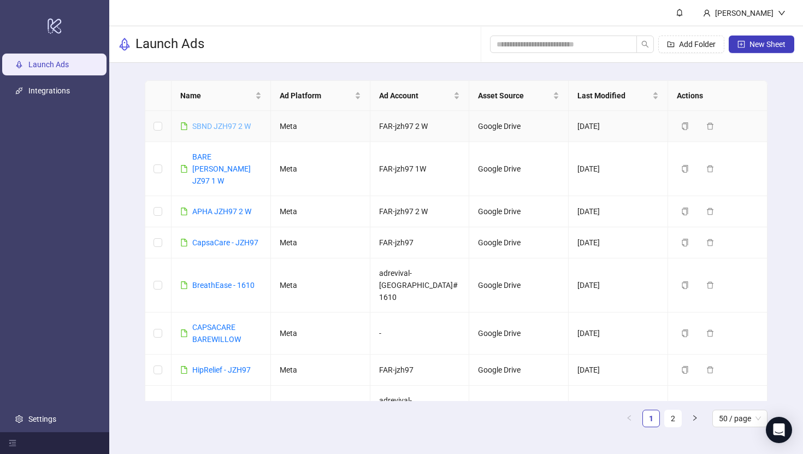
click at [245, 124] on link "SBND JZH97 2 W" at bounding box center [221, 126] width 58 height 9
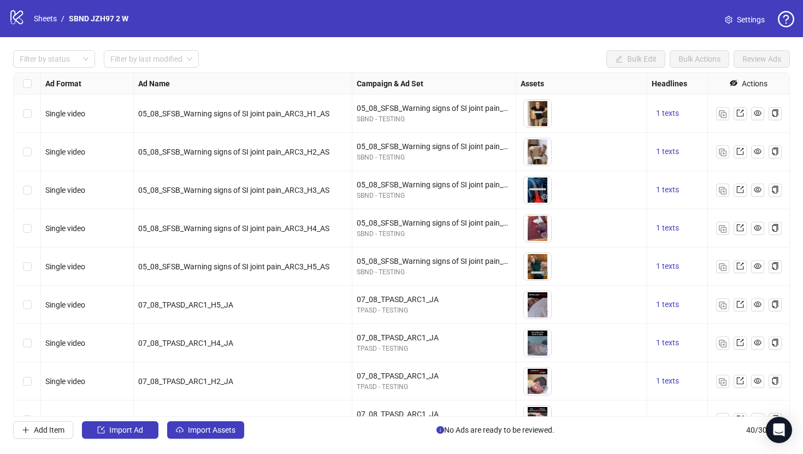
click at [229, 419] on div "Filter by status Filter by last modified Bulk Edit Bulk Actions Review Ads Ad F…" at bounding box center [401, 244] width 803 height 415
click at [231, 430] on span "Import Assets" at bounding box center [212, 429] width 48 height 9
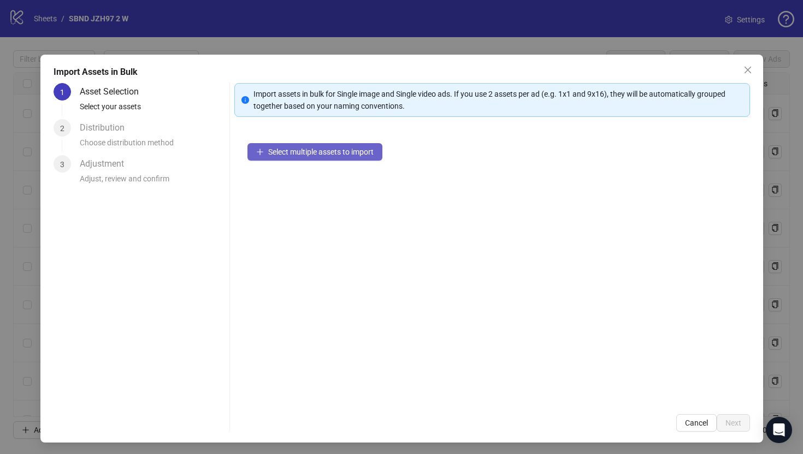
click at [332, 156] on button "Select multiple assets to import" at bounding box center [314, 151] width 135 height 17
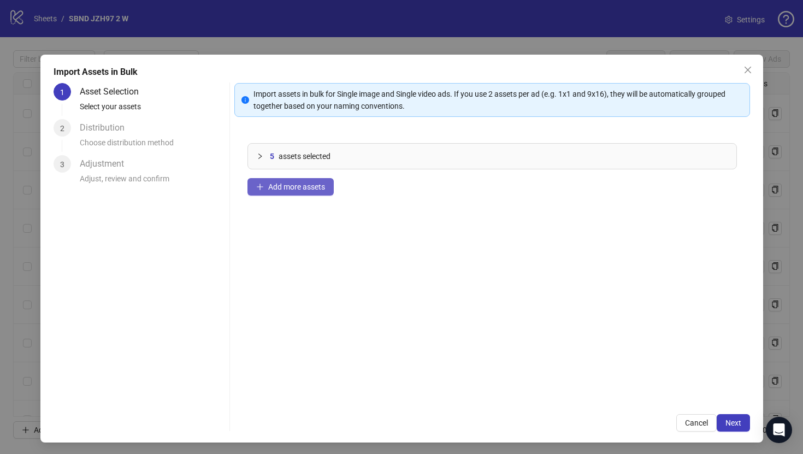
click at [289, 191] on span "Add more assets" at bounding box center [296, 186] width 57 height 9
click at [306, 191] on button "Add more assets" at bounding box center [290, 186] width 86 height 17
click at [263, 192] on button "Add more assets" at bounding box center [290, 186] width 86 height 17
click at [736, 417] on button "Next" at bounding box center [733, 422] width 33 height 17
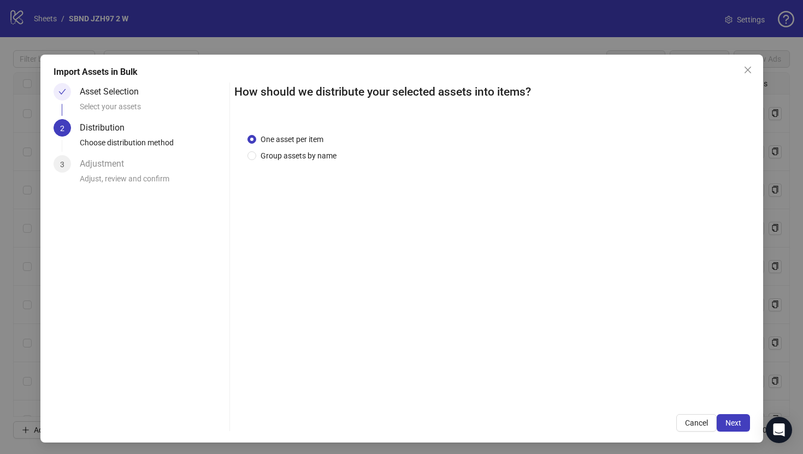
click at [736, 417] on button "Next" at bounding box center [733, 422] width 33 height 17
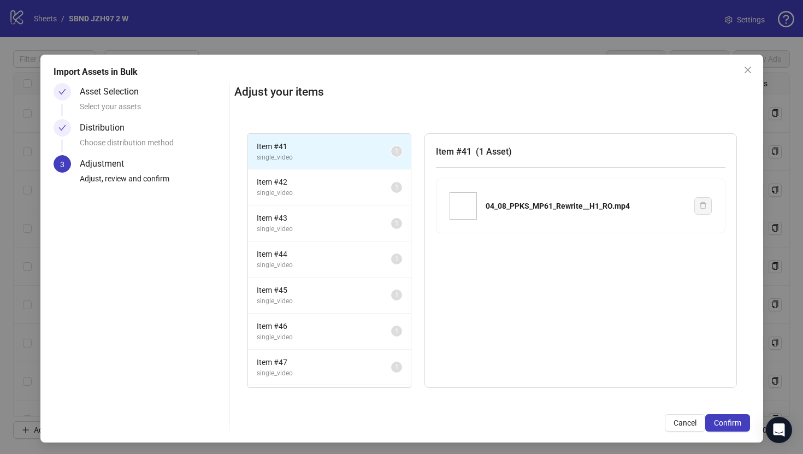
click at [736, 417] on button "Confirm" at bounding box center [727, 422] width 45 height 17
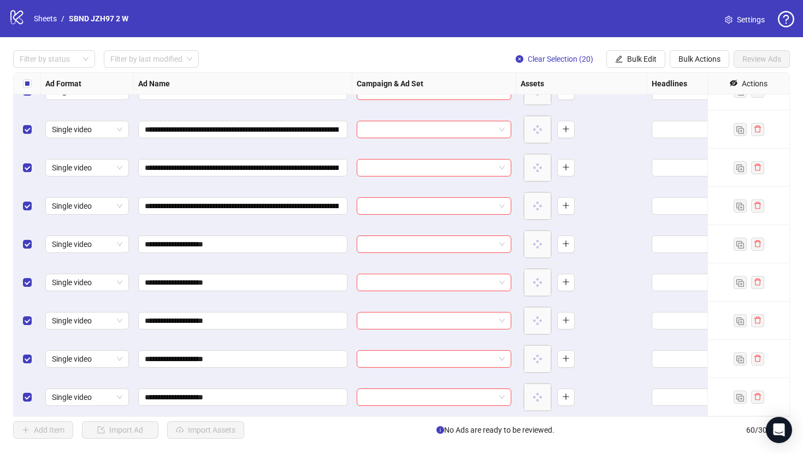
scroll to position [1970, 0]
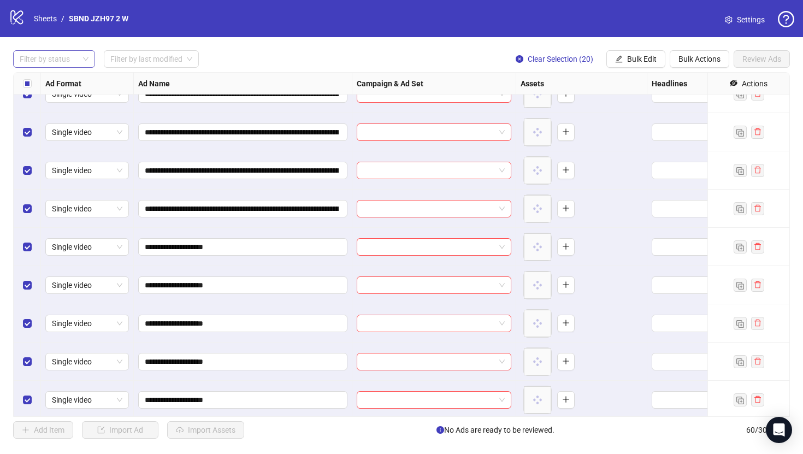
click at [53, 60] on div at bounding box center [48, 58] width 66 height 15
click at [49, 79] on div "Draft" at bounding box center [54, 81] width 64 height 12
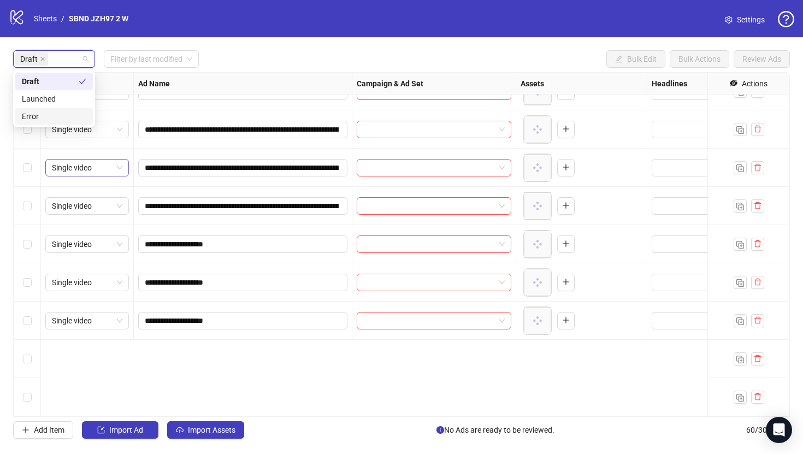
scroll to position [0, 0]
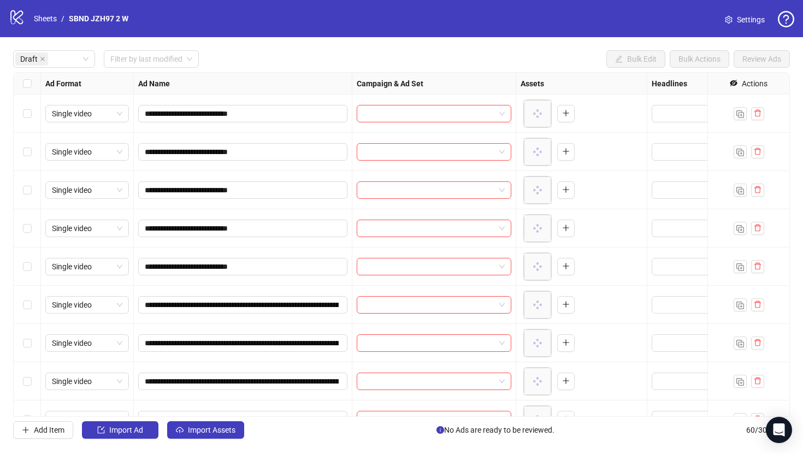
click at [224, 60] on div "Draft Filter by last modified Bulk Edit Bulk Actions Review Ads" at bounding box center [401, 58] width 777 height 17
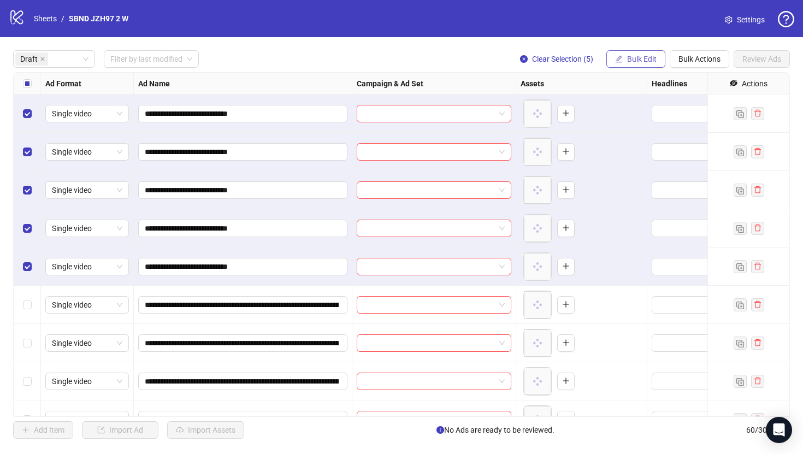
click at [631, 55] on span "Bulk Edit" at bounding box center [641, 59] width 29 height 9
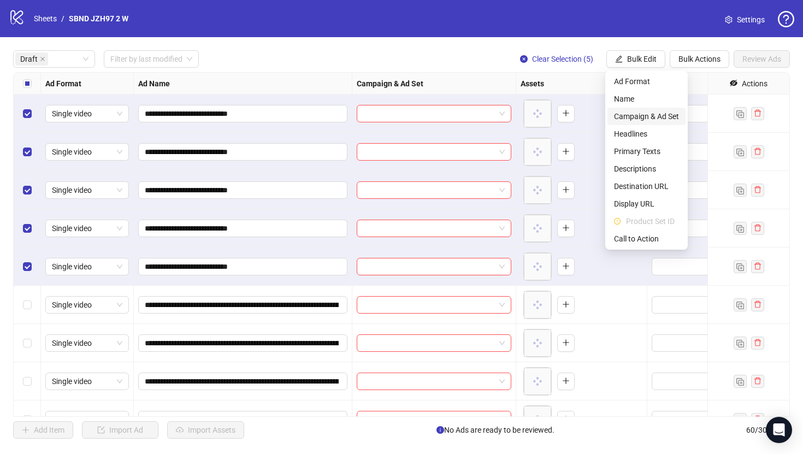
click at [631, 124] on li "Campaign & Ad Set" at bounding box center [646, 116] width 78 height 17
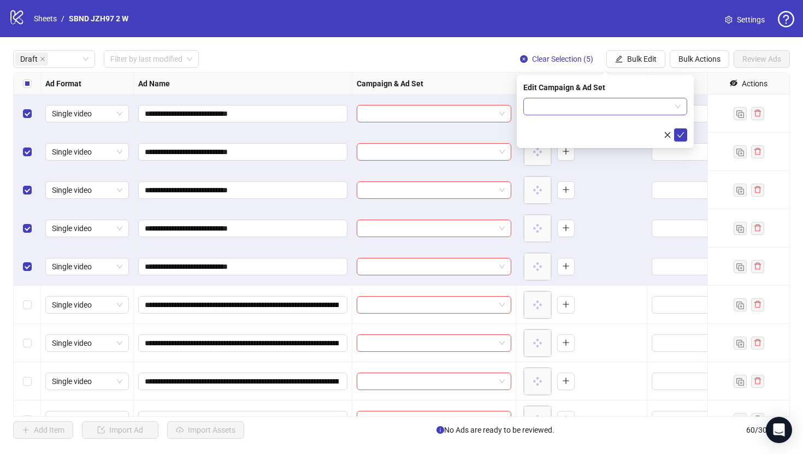
click at [601, 110] on input "search" at bounding box center [600, 106] width 141 height 16
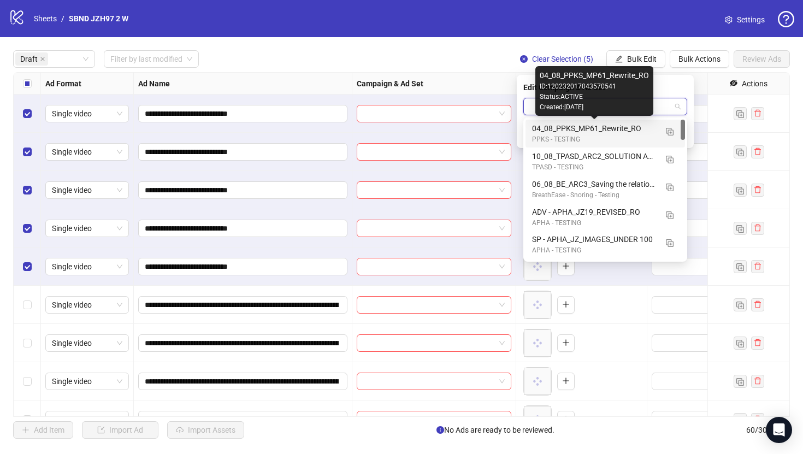
click at [606, 131] on div "04_08_PPKS_MP61_Rewrite_RO" at bounding box center [594, 128] width 125 height 12
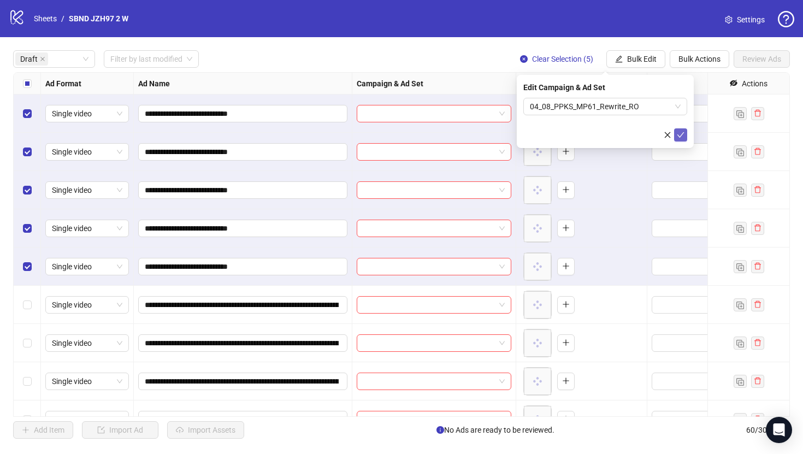
click at [681, 131] on icon "check" at bounding box center [681, 135] width 8 height 8
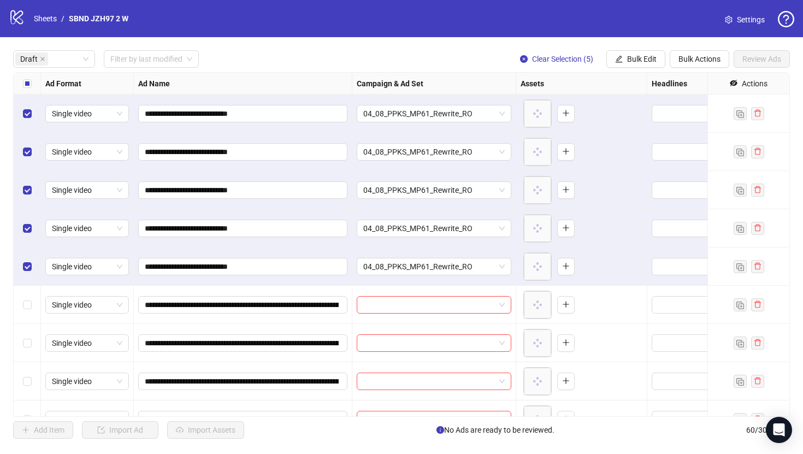
click at [33, 298] on div "Select row 6" at bounding box center [27, 305] width 27 height 38
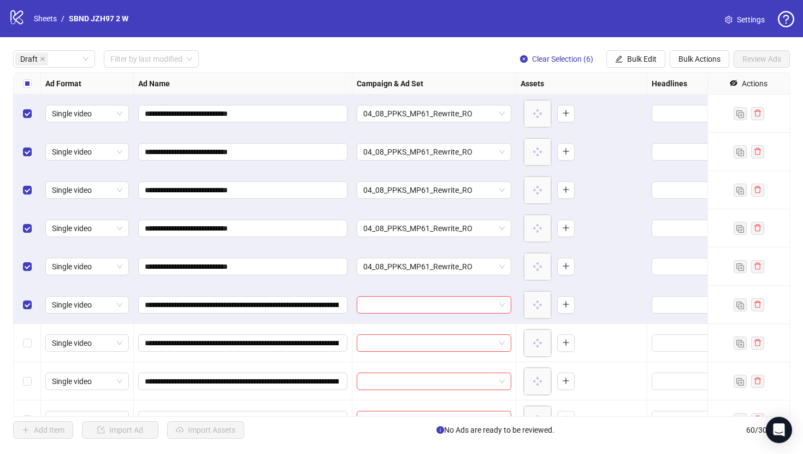
click at [27, 89] on label "Select all rows" at bounding box center [27, 84] width 9 height 12
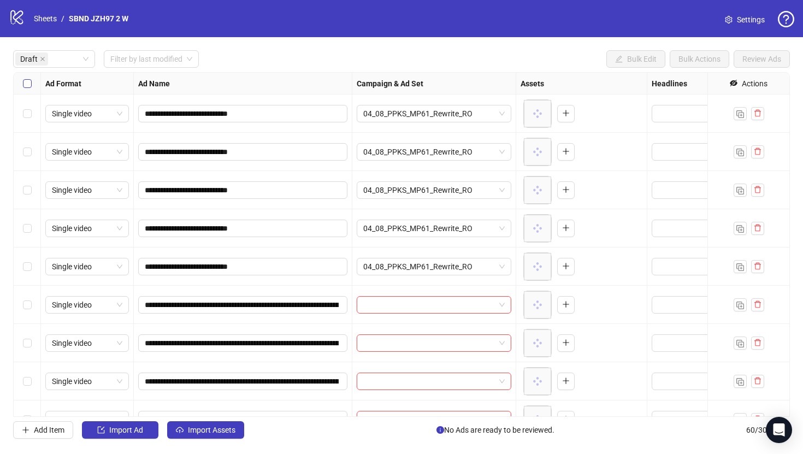
click at [27, 89] on label "Select all rows" at bounding box center [27, 84] width 9 height 12
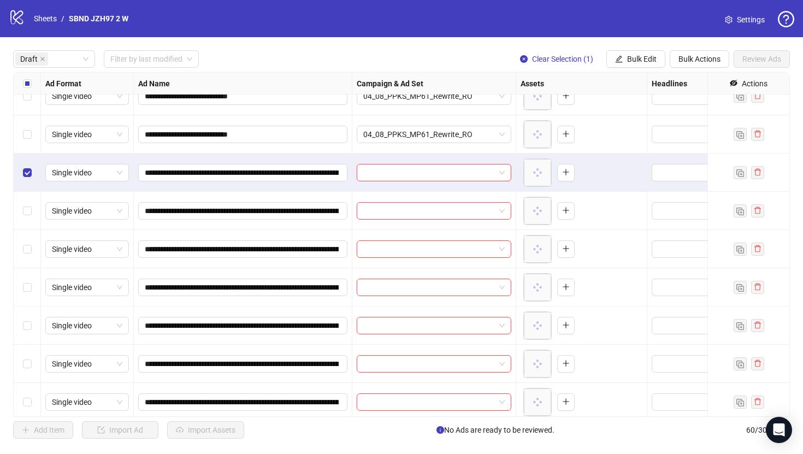
scroll to position [137, 0]
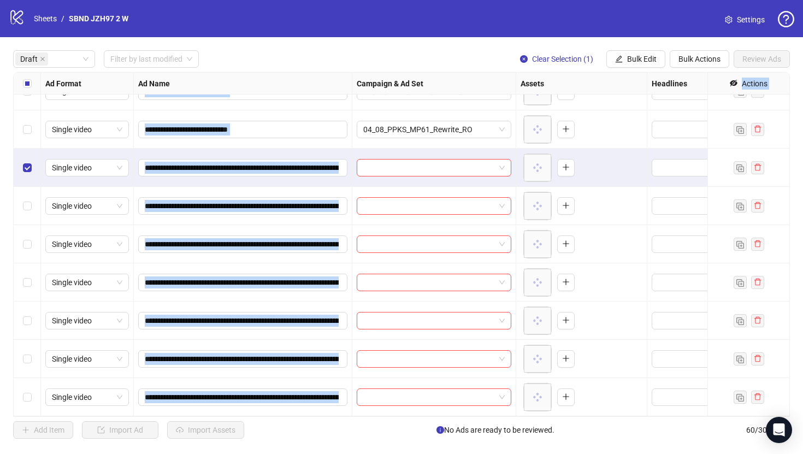
click at [29, 329] on div "Select row 10" at bounding box center [27, 320] width 27 height 38
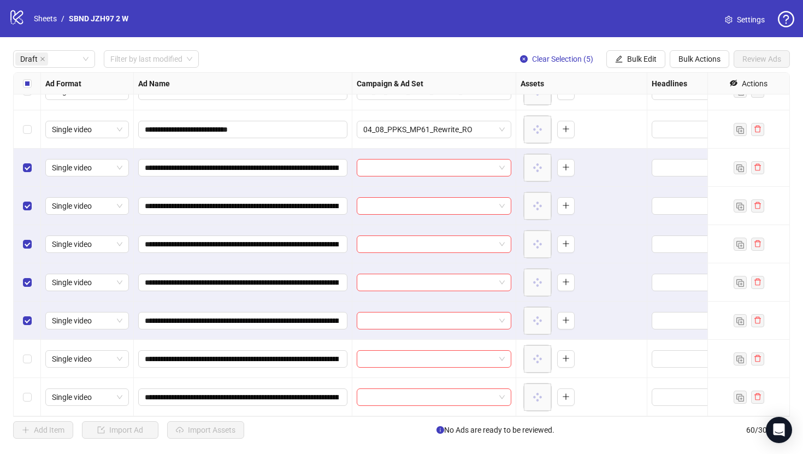
click at [300, 38] on div "**********" at bounding box center [401, 244] width 803 height 415
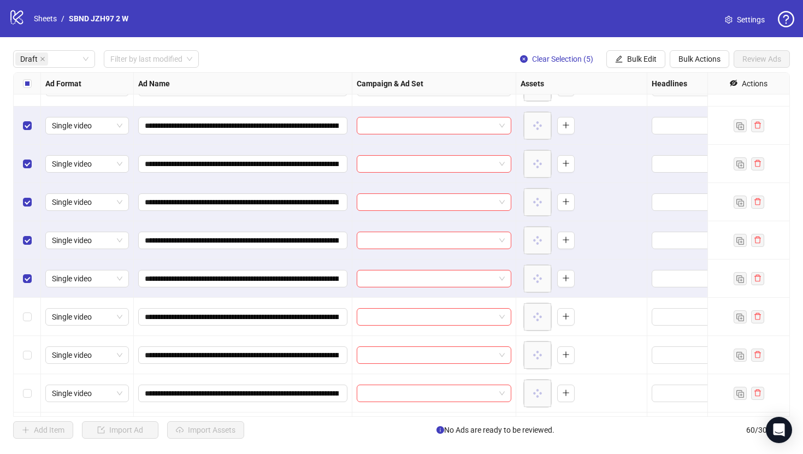
scroll to position [181, 0]
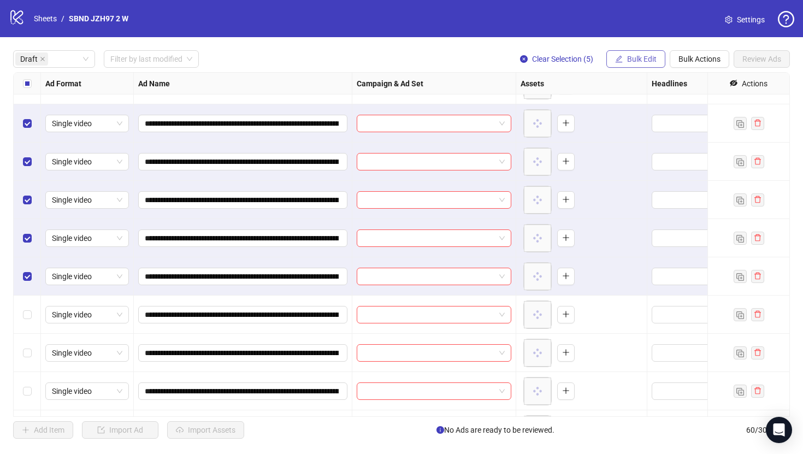
click at [634, 61] on span "Bulk Edit" at bounding box center [641, 59] width 29 height 9
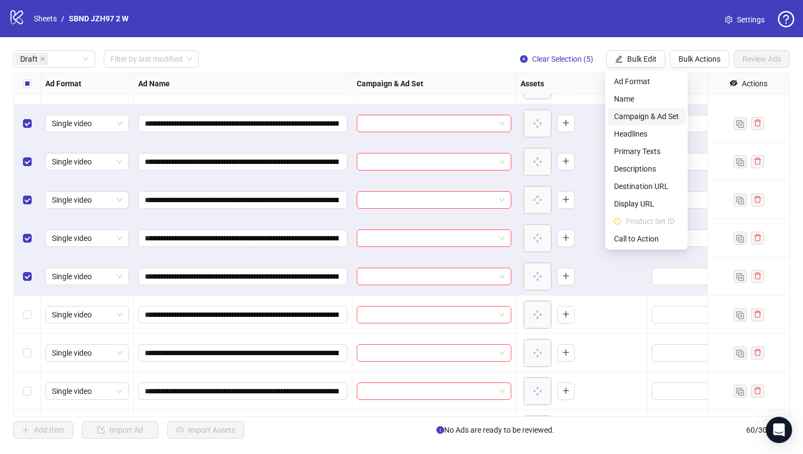
click at [635, 121] on span "Campaign & Ad Set" at bounding box center [646, 116] width 65 height 12
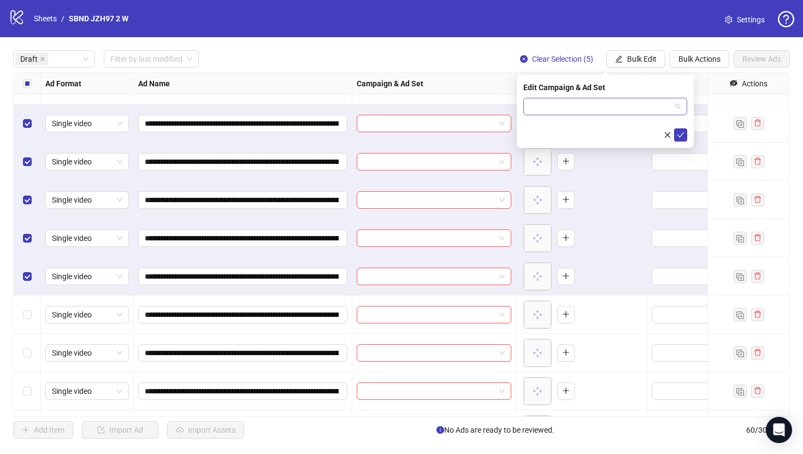
click at [588, 108] on input "search" at bounding box center [600, 106] width 141 height 16
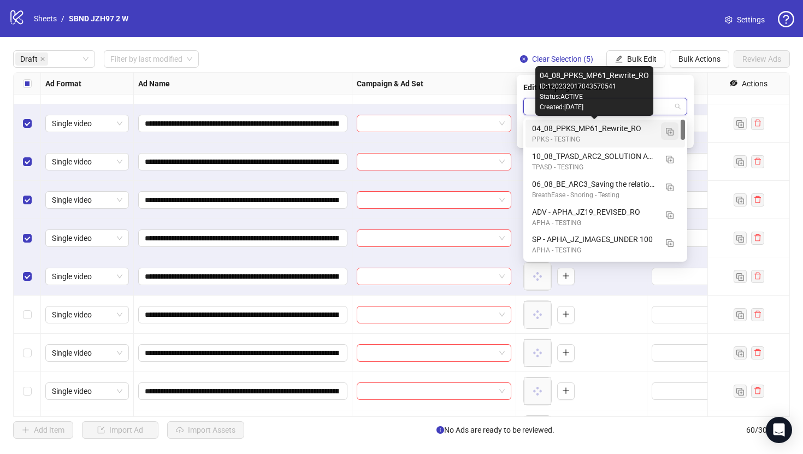
click at [669, 129] on img "button" at bounding box center [670, 132] width 8 height 8
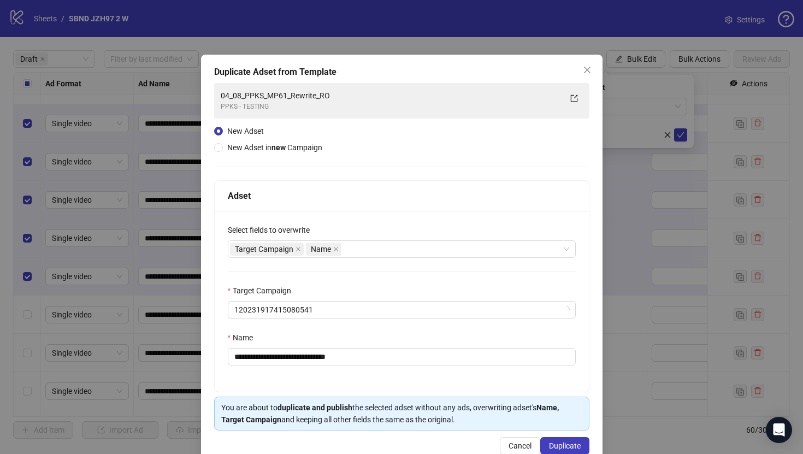
scroll to position [25, 0]
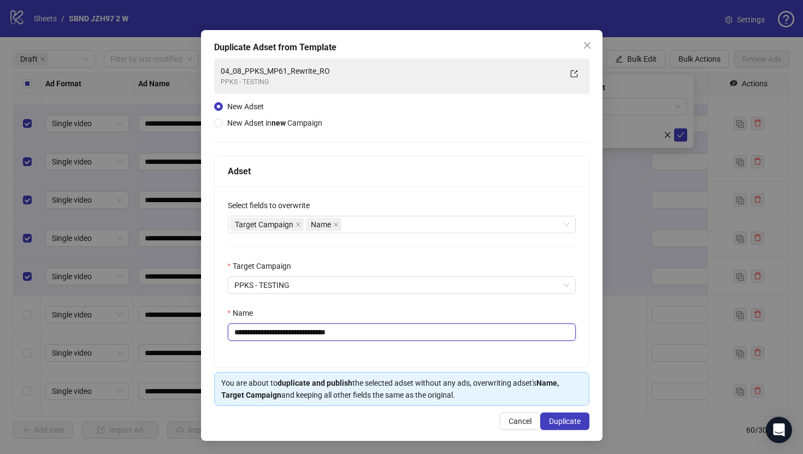
click at [447, 333] on input "**********" at bounding box center [402, 331] width 348 height 17
paste input "**********"
type input "**********"
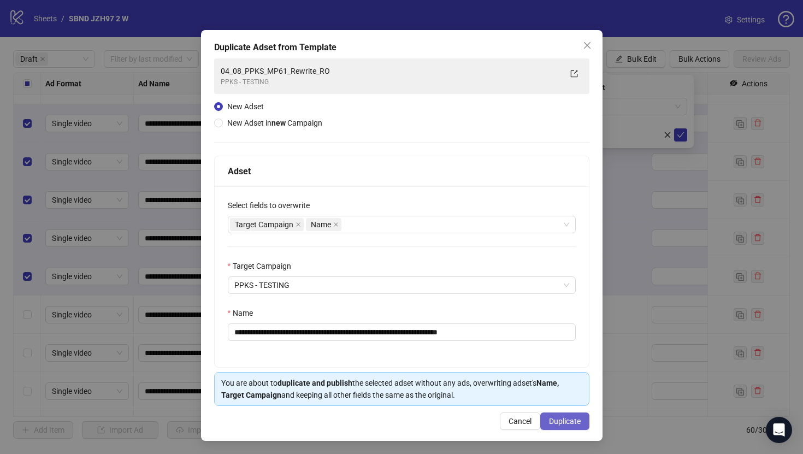
click at [555, 416] on button "Duplicate" at bounding box center [564, 420] width 49 height 17
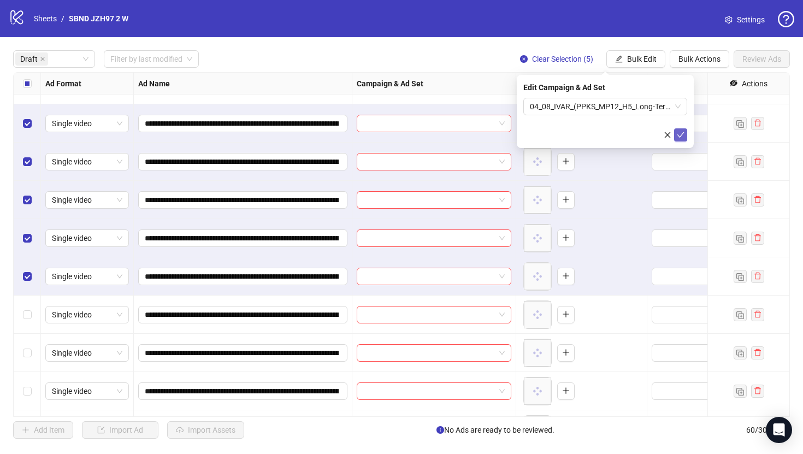
click at [681, 131] on icon "check" at bounding box center [681, 135] width 8 height 8
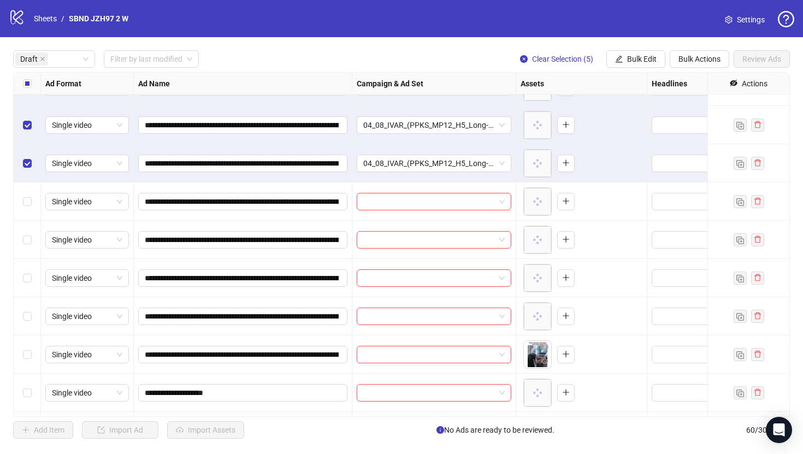
scroll to position [301, 0]
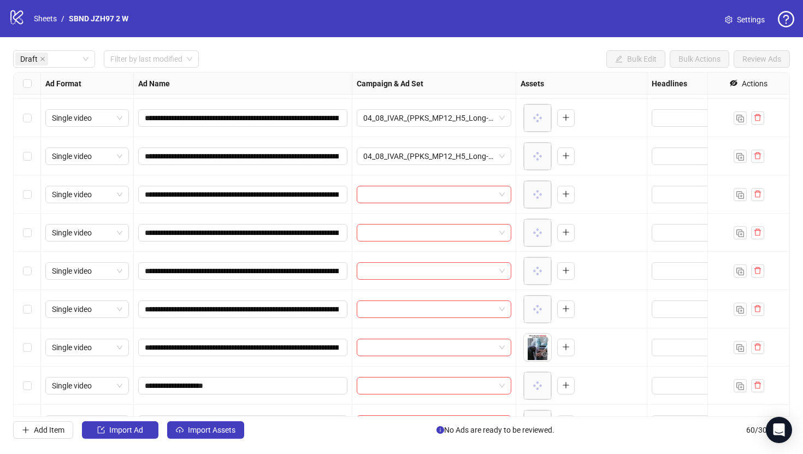
click at [26, 201] on div "Select row 11" at bounding box center [27, 194] width 27 height 38
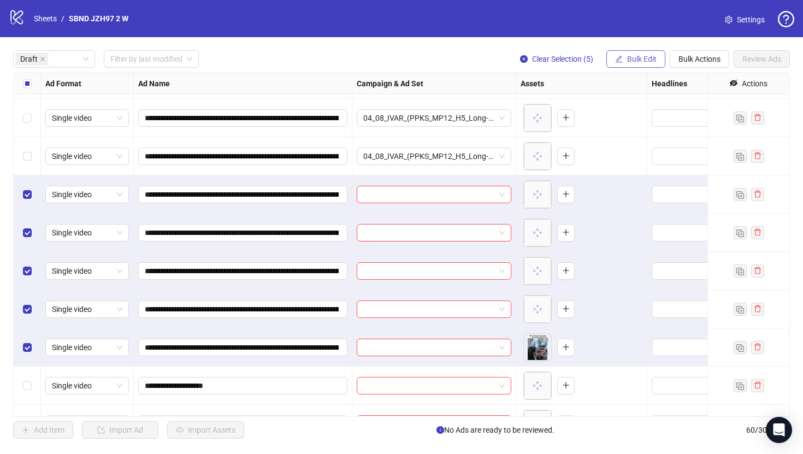
click at [636, 52] on button "Bulk Edit" at bounding box center [635, 58] width 59 height 17
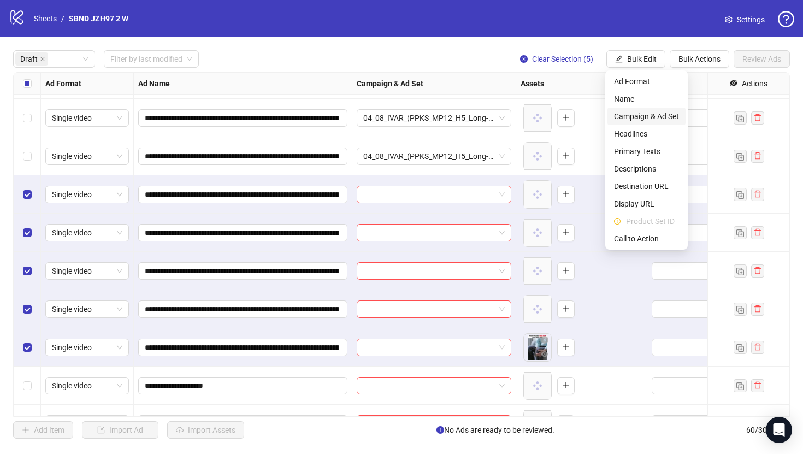
click at [648, 116] on span "Campaign & Ad Set" at bounding box center [646, 116] width 65 height 12
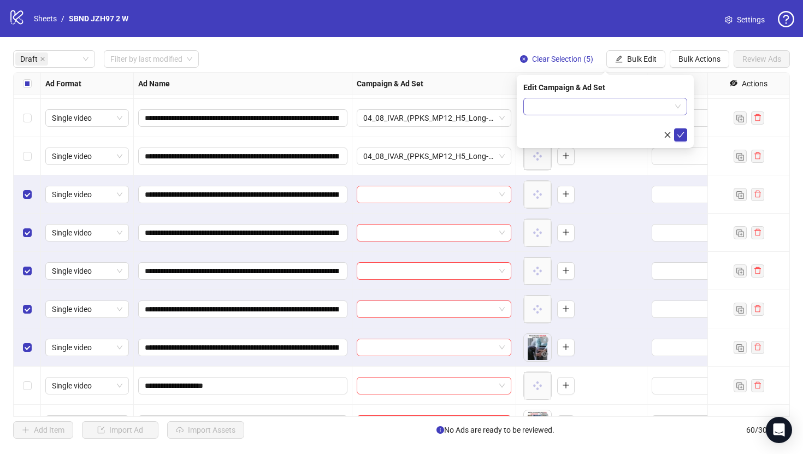
click at [589, 98] on input "search" at bounding box center [600, 106] width 141 height 16
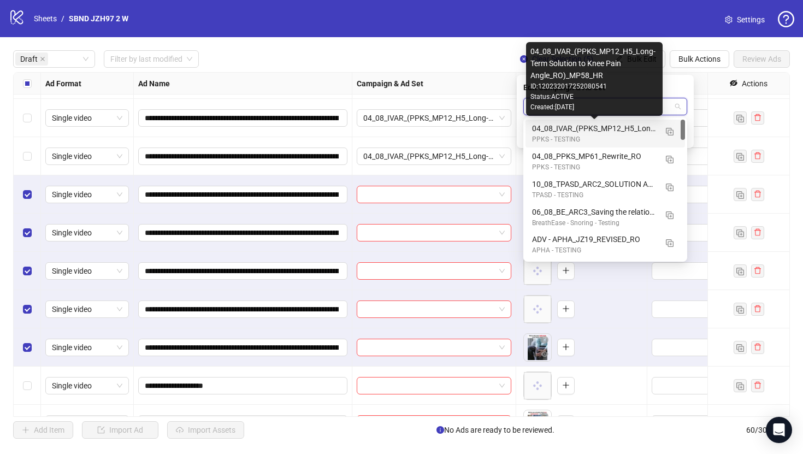
paste input "**********"
type input "**********"
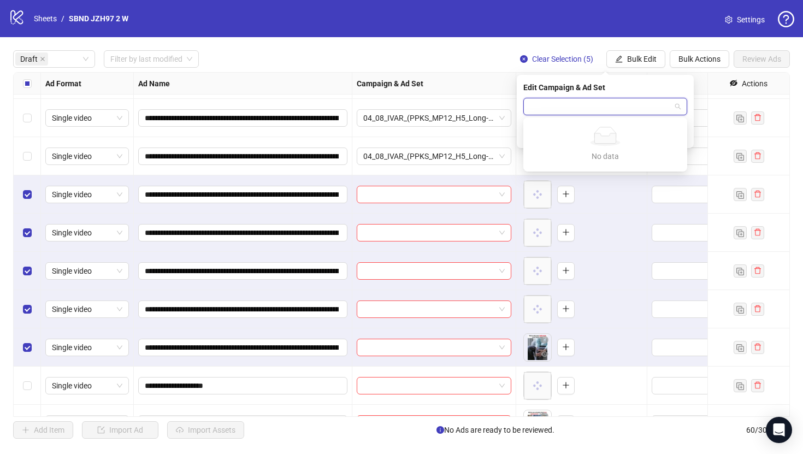
scroll to position [0, 0]
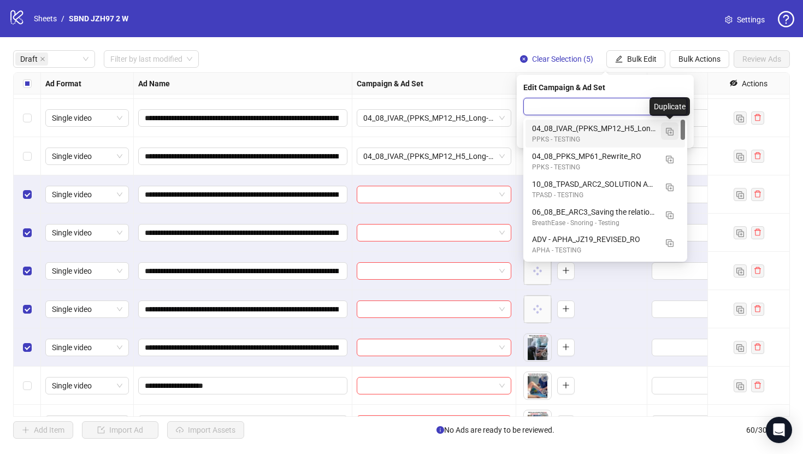
click at [668, 131] on img "button" at bounding box center [670, 132] width 8 height 8
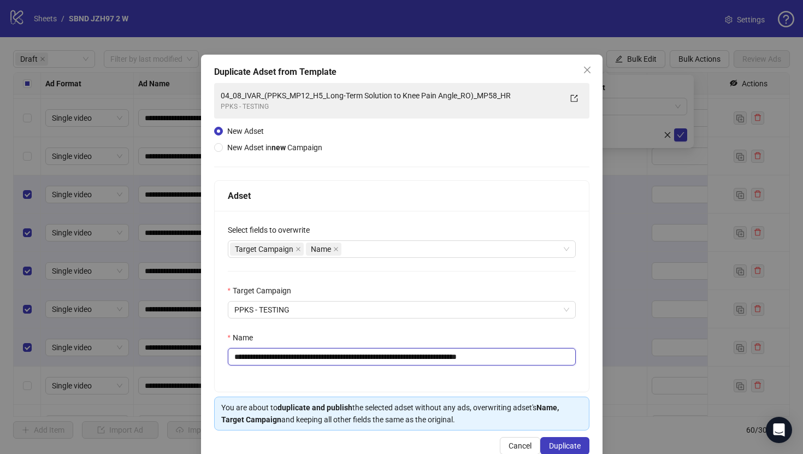
click at [451, 348] on input "**********" at bounding box center [402, 356] width 348 height 17
paste input "text"
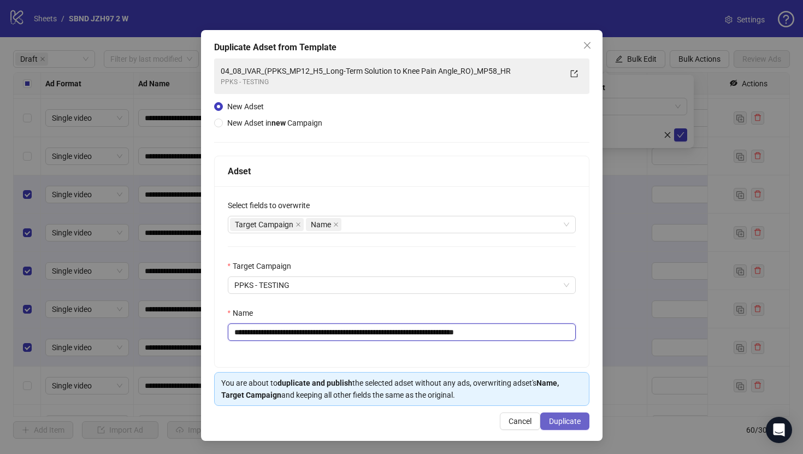
type input "**********"
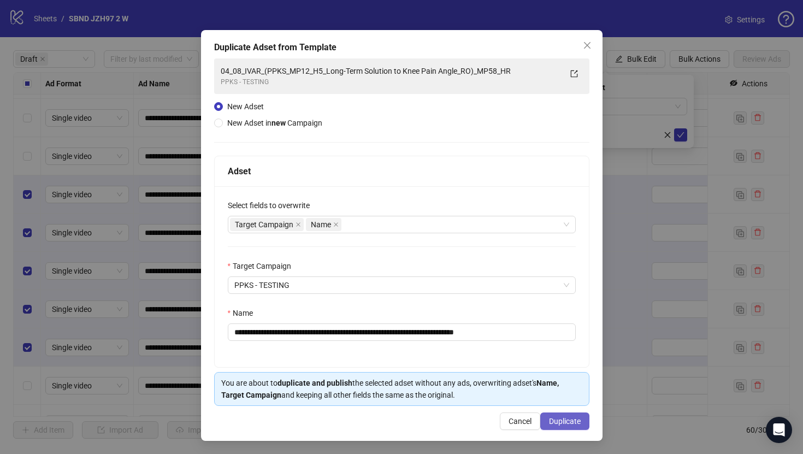
click at [549, 417] on span "Duplicate" at bounding box center [565, 421] width 32 height 9
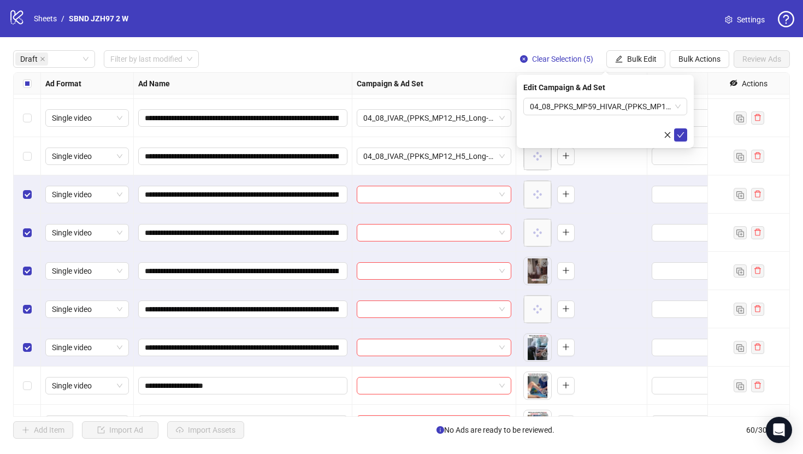
scroll to position [441, 0]
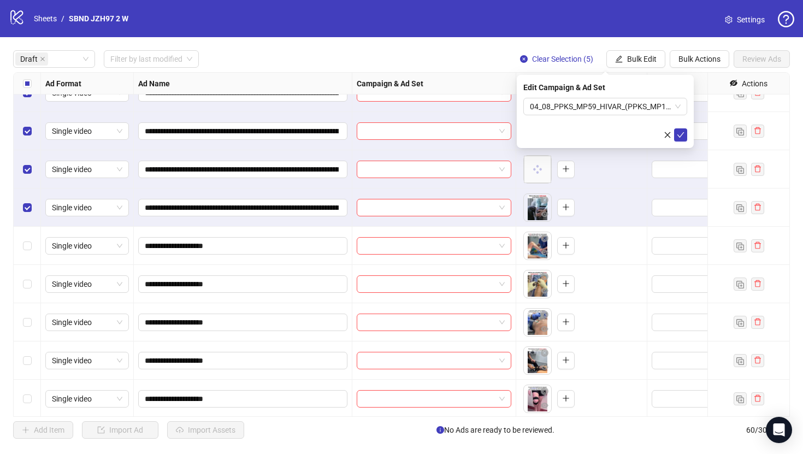
click at [677, 125] on form "04_08_PPKS_MP59_HIVAR_(PPKS_MP12_H5_Long-Term Solution to Knee Pain Angle_RO)_JS" at bounding box center [605, 120] width 164 height 44
click at [677, 128] on button "submit" at bounding box center [680, 134] width 13 height 13
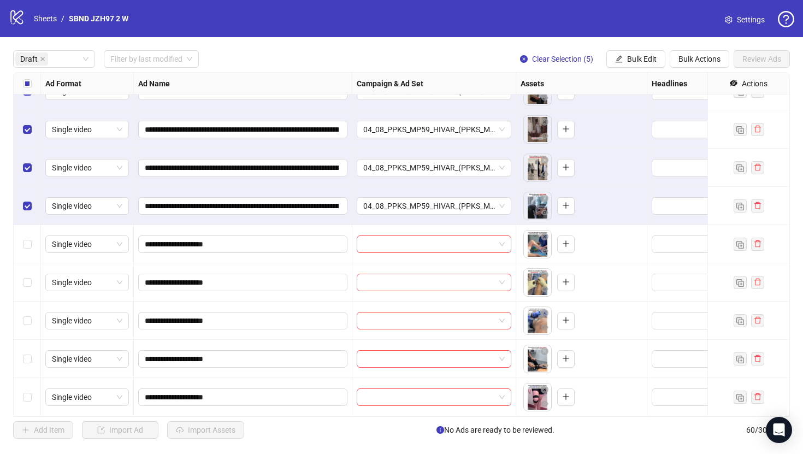
click at [28, 89] on label "Select all rows" at bounding box center [27, 84] width 9 height 12
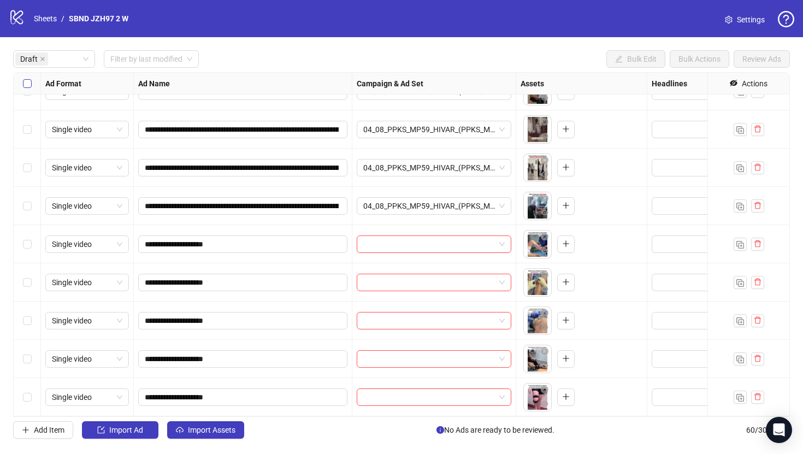
click at [28, 89] on label "Select all rows" at bounding box center [27, 84] width 9 height 12
click at [33, 239] on div "Select row 16" at bounding box center [27, 244] width 27 height 38
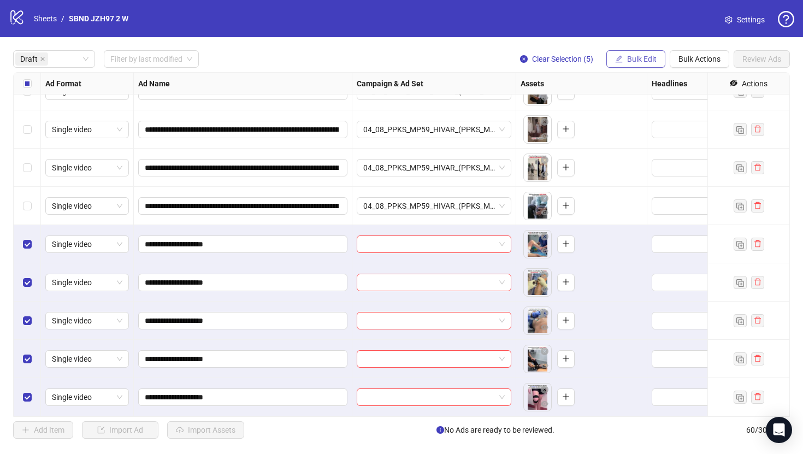
click at [638, 62] on span "Bulk Edit" at bounding box center [641, 59] width 29 height 9
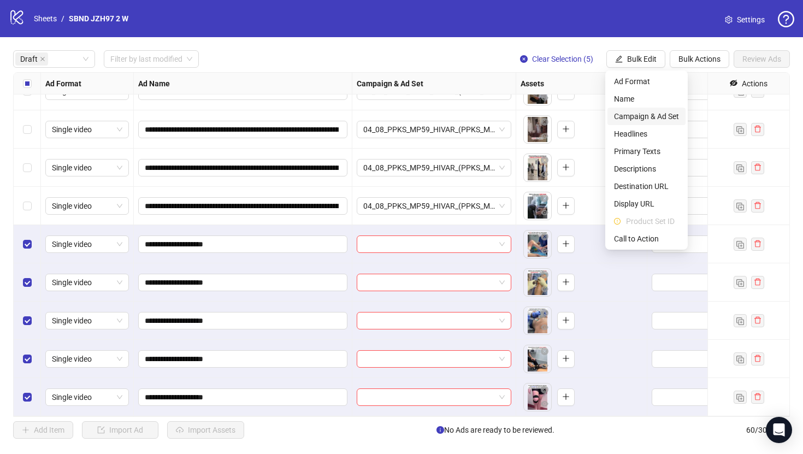
click at [643, 117] on span "Campaign & Ad Set" at bounding box center [646, 116] width 65 height 12
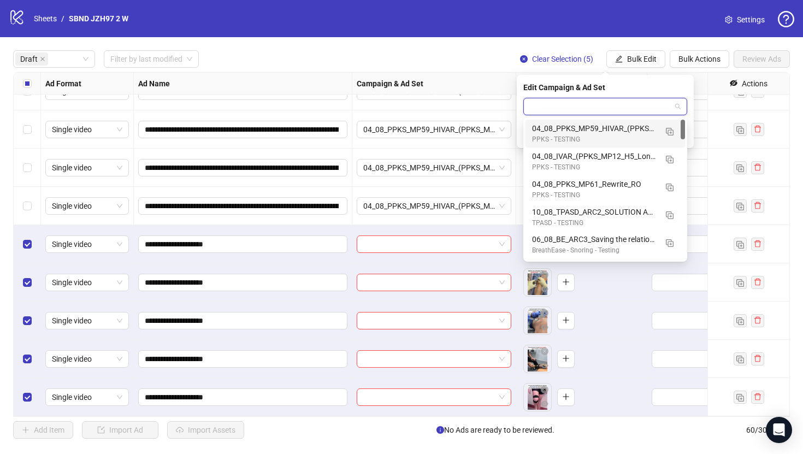
click at [661, 108] on input "search" at bounding box center [600, 106] width 141 height 16
click at [672, 129] on img "button" at bounding box center [670, 132] width 8 height 8
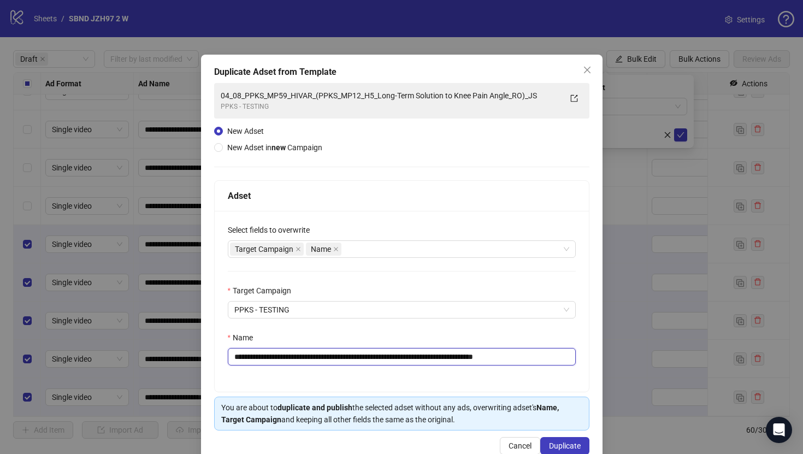
click at [495, 350] on input "**********" at bounding box center [402, 356] width 348 height 17
paste input "text"
type input "**********"
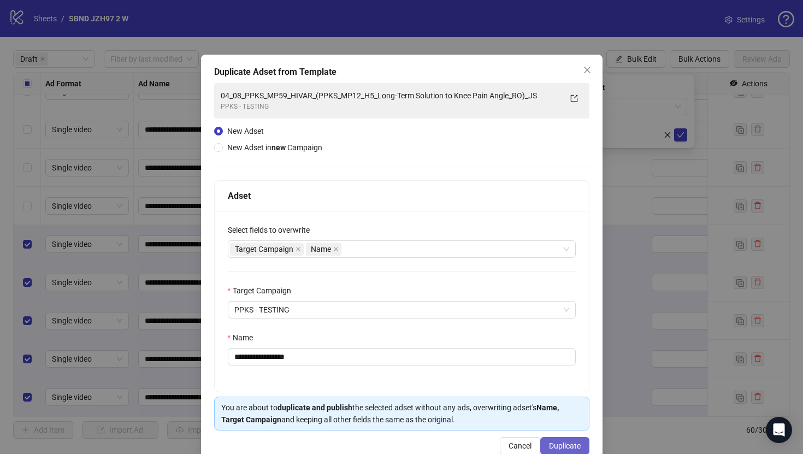
click at [554, 441] on button "Duplicate" at bounding box center [564, 445] width 49 height 17
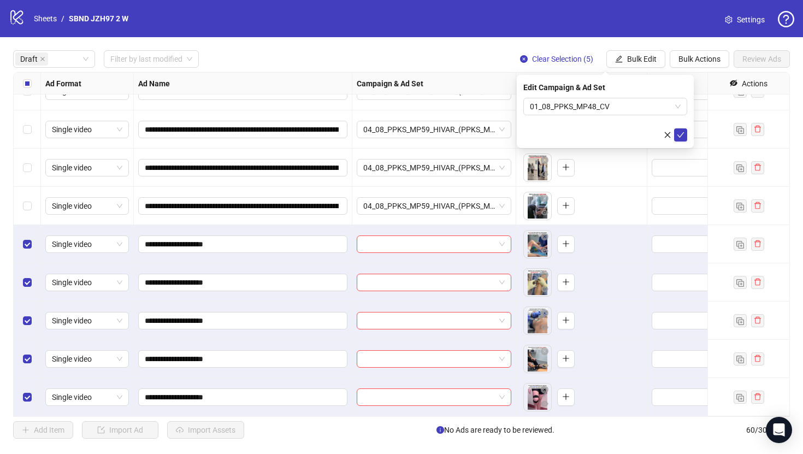
click at [679, 134] on icon "check" at bounding box center [681, 135] width 8 height 8
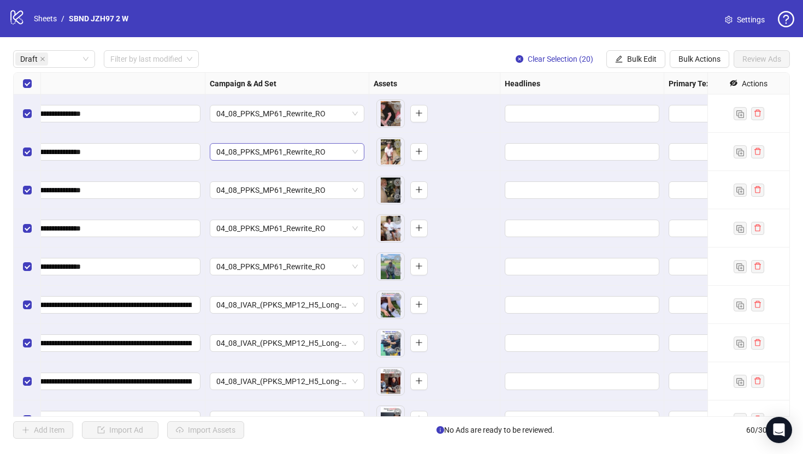
scroll to position [0, 0]
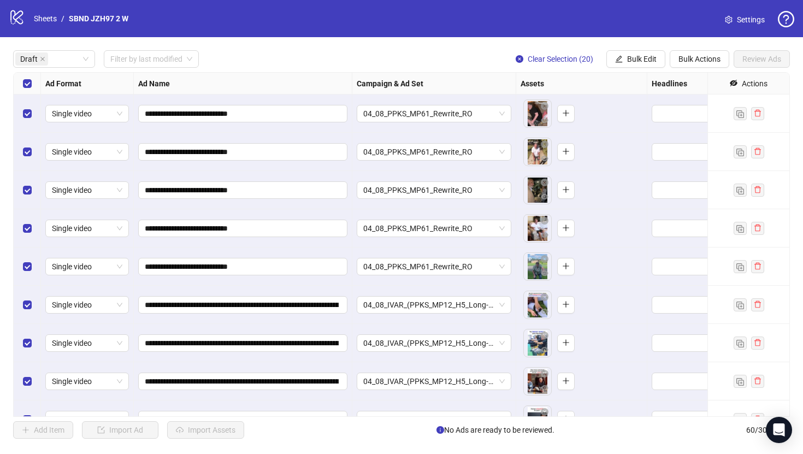
click at [33, 85] on div "Select all rows" at bounding box center [27, 84] width 27 height 22
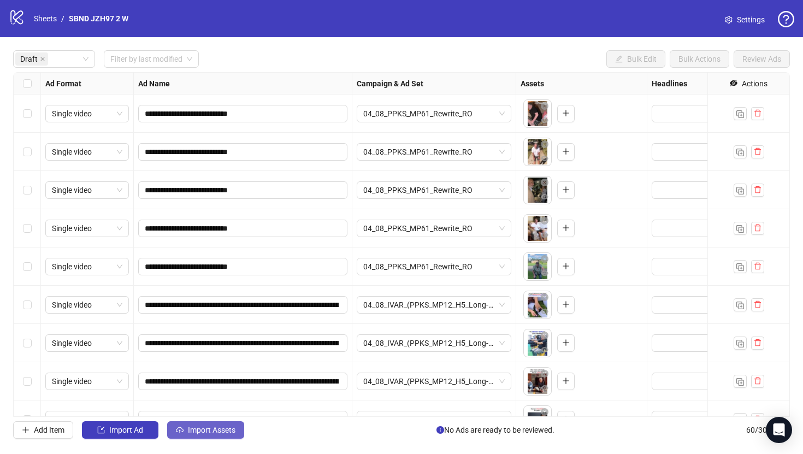
click at [199, 430] on span "Import Assets" at bounding box center [212, 429] width 48 height 9
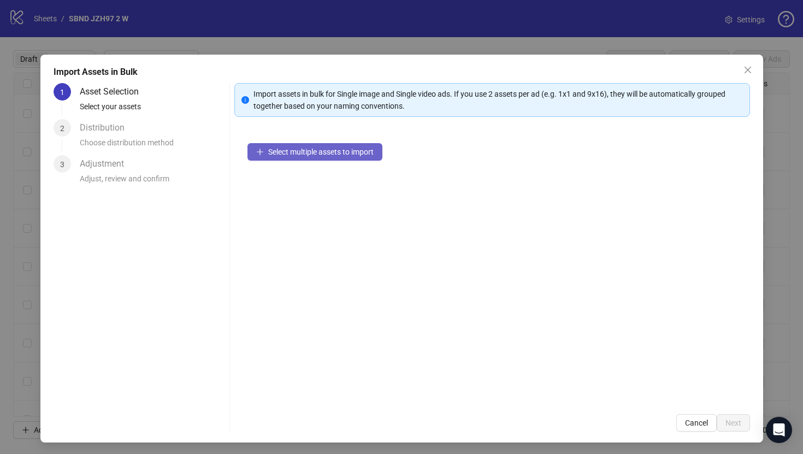
click at [317, 151] on span "Select multiple assets to import" at bounding box center [320, 151] width 105 height 9
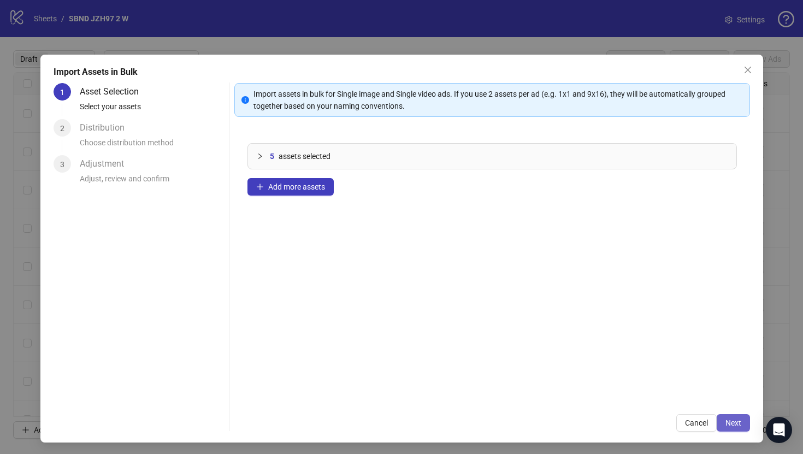
click at [729, 416] on button "Next" at bounding box center [733, 422] width 33 height 17
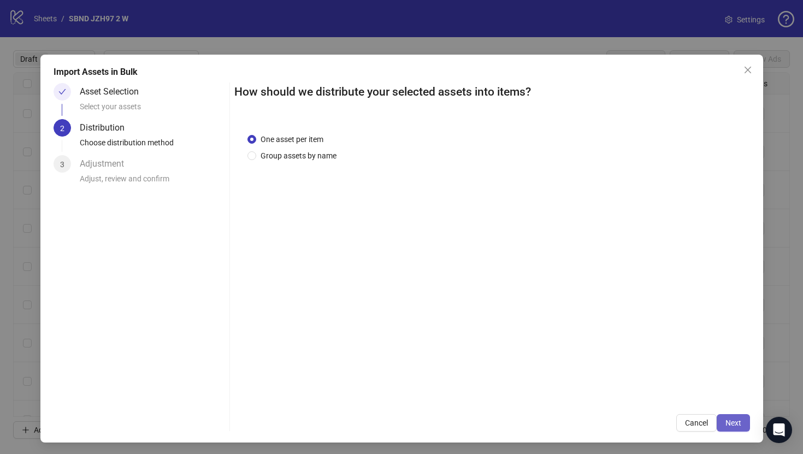
click at [729, 416] on button "Next" at bounding box center [733, 422] width 33 height 17
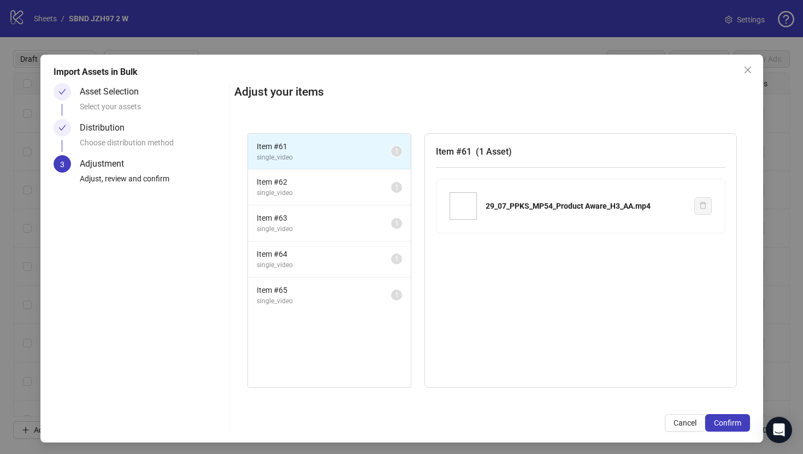
click at [729, 416] on button "Confirm" at bounding box center [727, 422] width 45 height 17
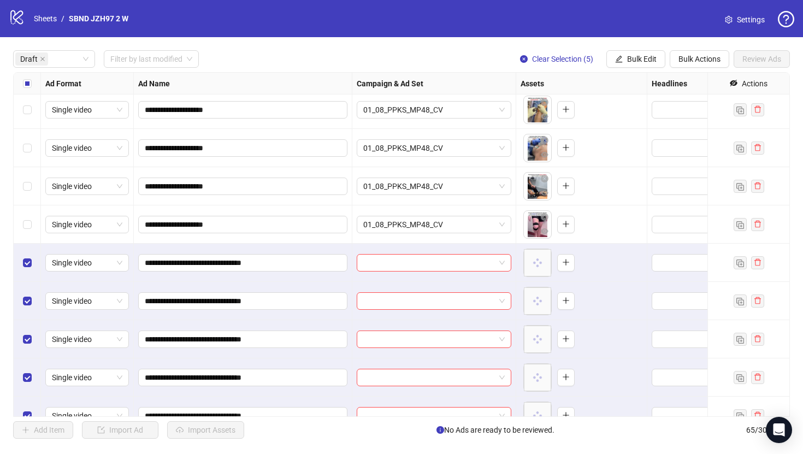
scroll to position [634, 0]
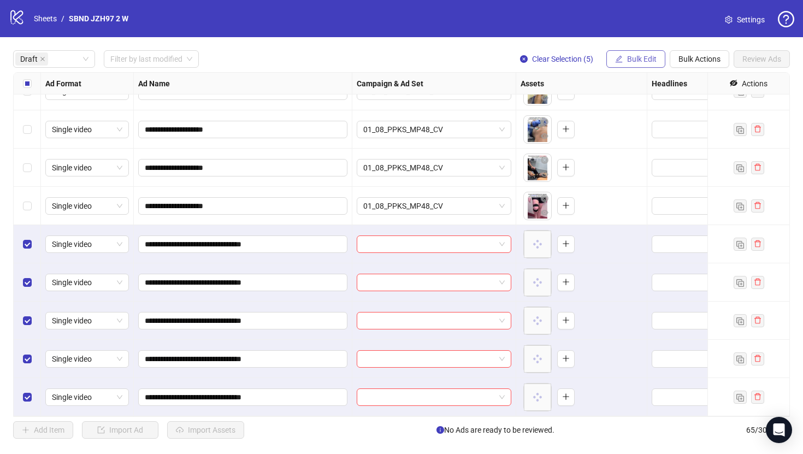
click at [631, 56] on span "Bulk Edit" at bounding box center [641, 59] width 29 height 9
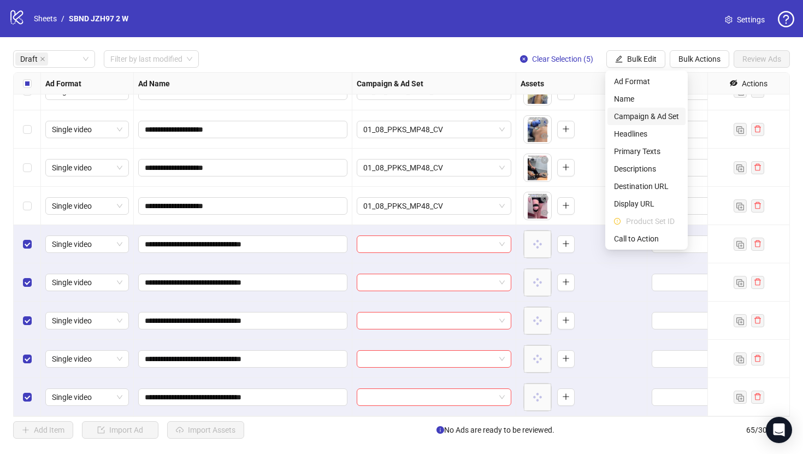
click at [636, 116] on span "Campaign & Ad Set" at bounding box center [646, 116] width 65 height 12
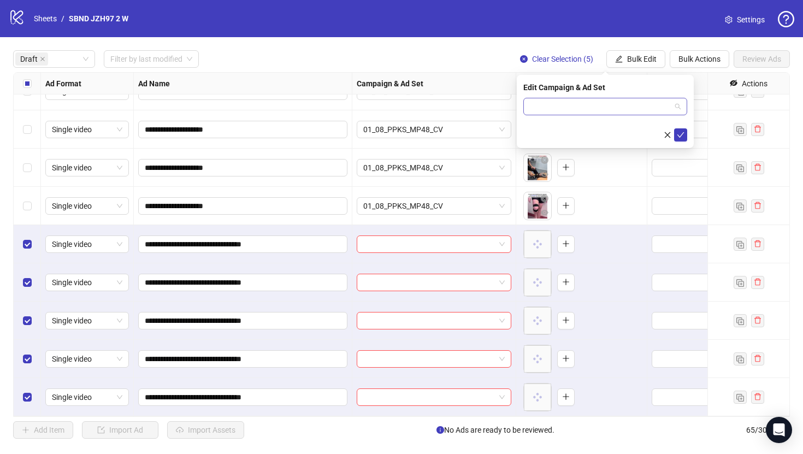
click at [616, 109] on input "search" at bounding box center [600, 106] width 141 height 16
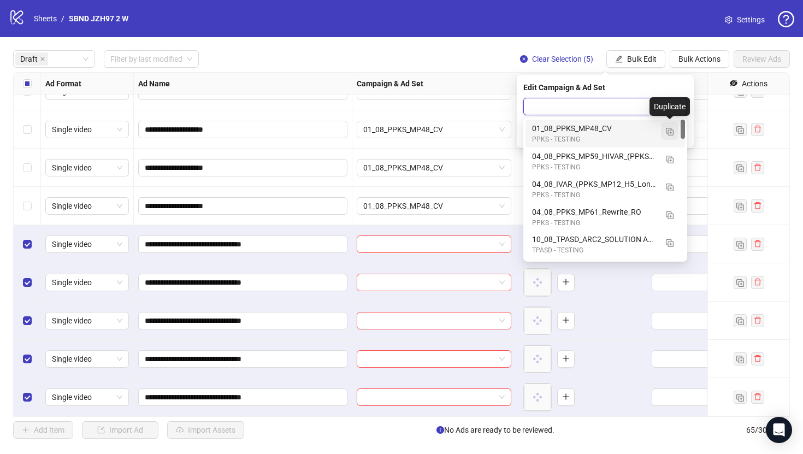
click at [671, 131] on img "button" at bounding box center [670, 132] width 8 height 8
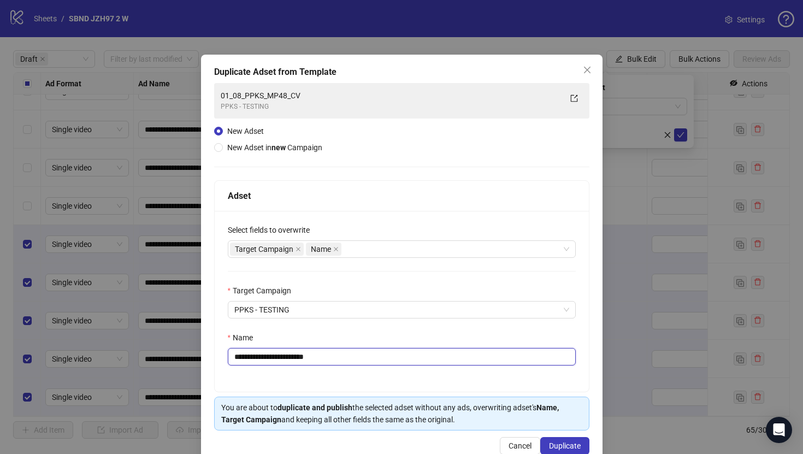
click at [478, 353] on input "**********" at bounding box center [402, 356] width 348 height 17
paste input "*******"
type input "**********"
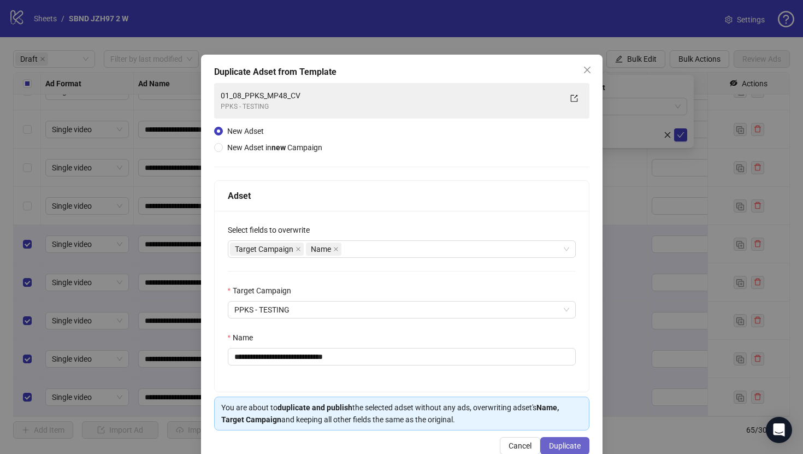
click at [563, 444] on span "Duplicate" at bounding box center [565, 445] width 32 height 9
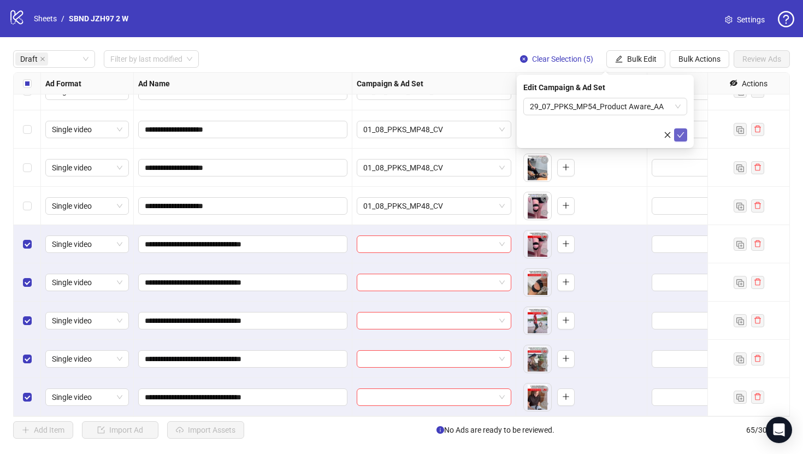
click at [687, 137] on button "submit" at bounding box center [680, 134] width 13 height 13
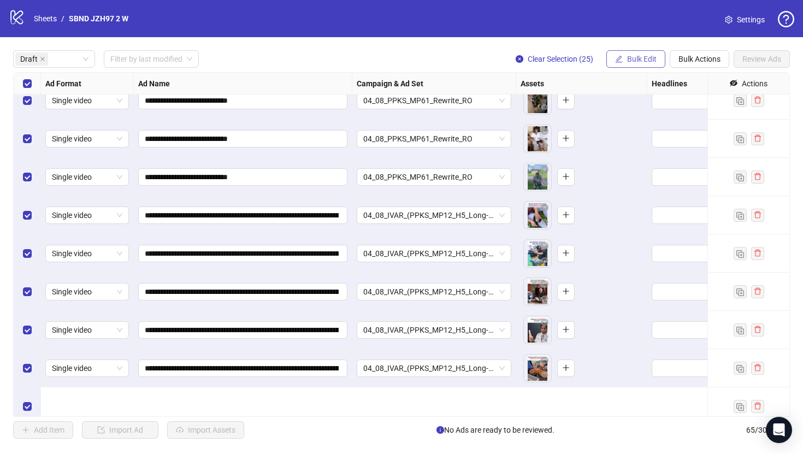
scroll to position [0, 0]
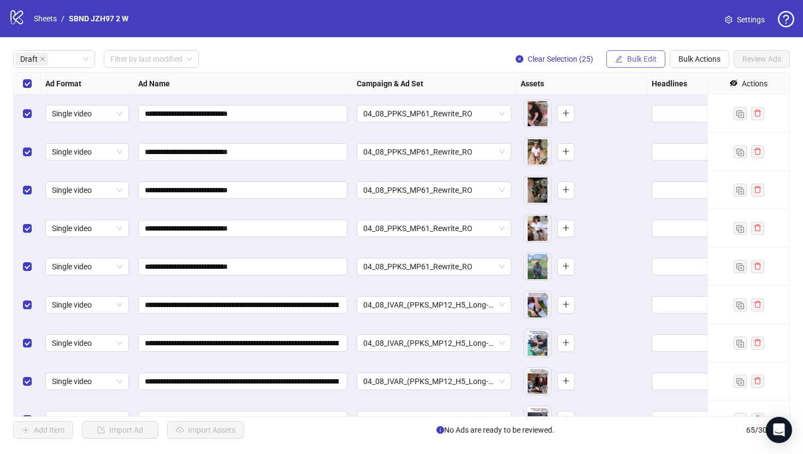
click at [641, 60] on span "Bulk Edit" at bounding box center [641, 59] width 29 height 9
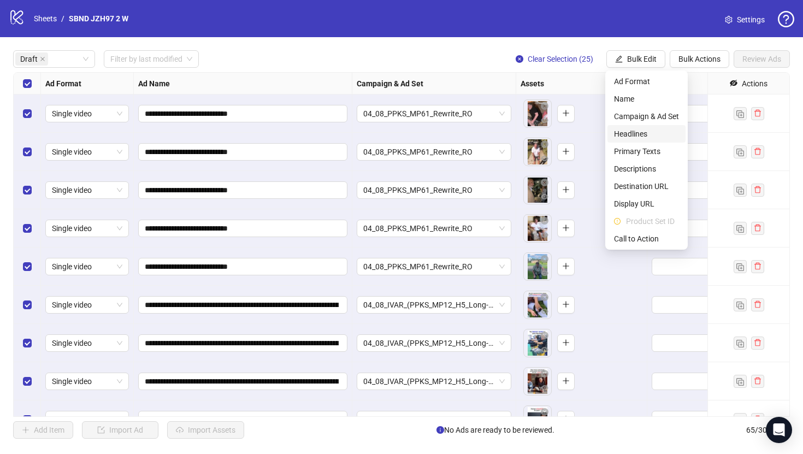
click at [647, 135] on span "Headlines" at bounding box center [646, 134] width 65 height 12
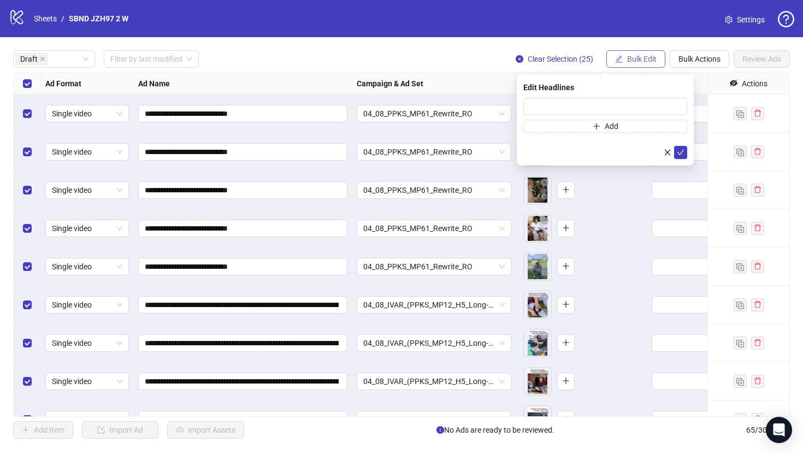
click at [623, 64] on button "Bulk Edit" at bounding box center [635, 58] width 59 height 17
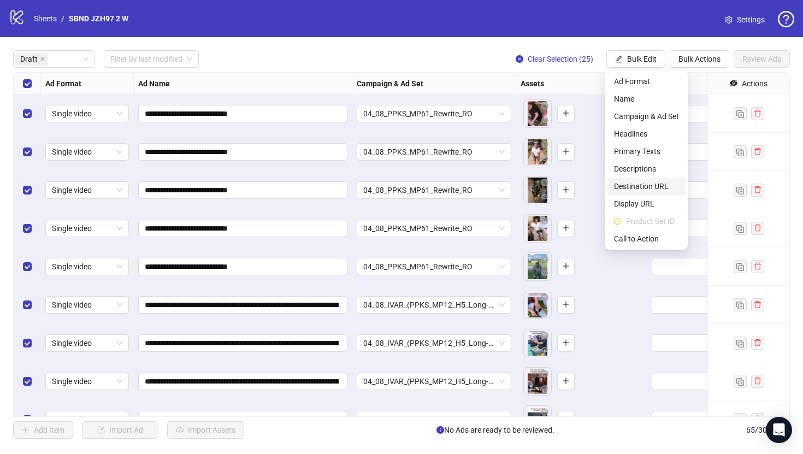
click at [636, 184] on span "Destination URL" at bounding box center [646, 186] width 65 height 12
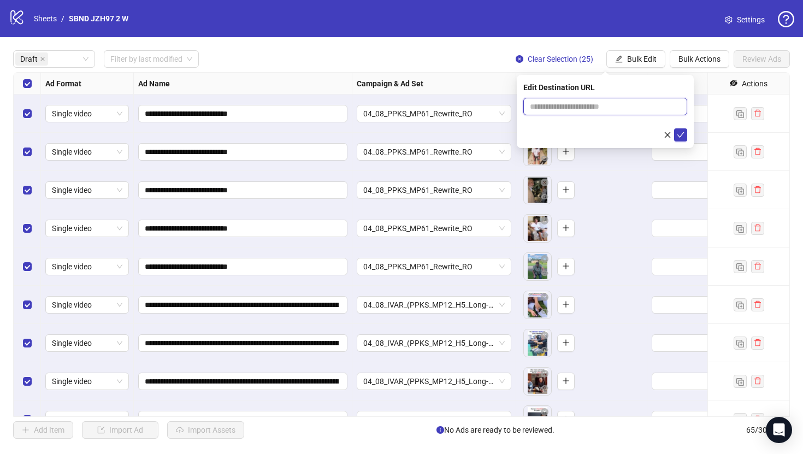
click at [560, 109] on input "text" at bounding box center [601, 106] width 142 height 12
paste input "**********"
type input "**********"
click at [681, 135] on icon "check" at bounding box center [681, 135] width 8 height 8
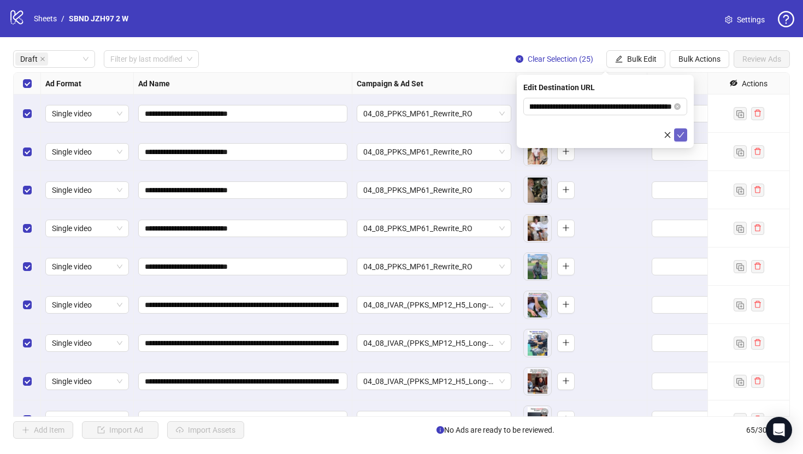
scroll to position [0, 0]
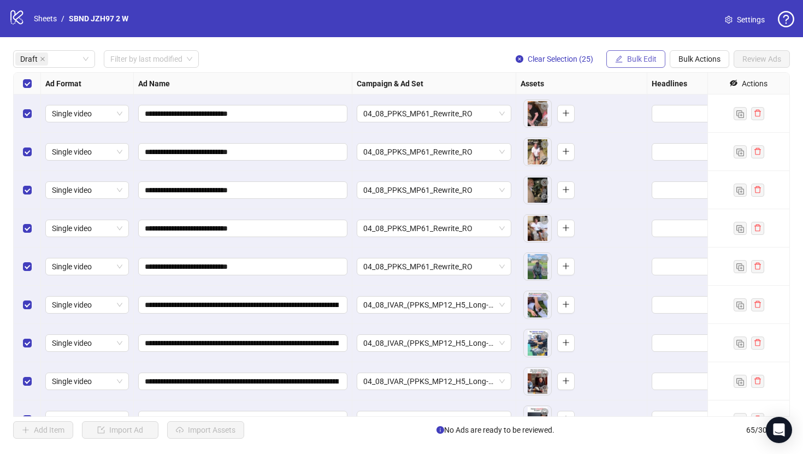
click at [650, 60] on span "Bulk Edit" at bounding box center [641, 59] width 29 height 9
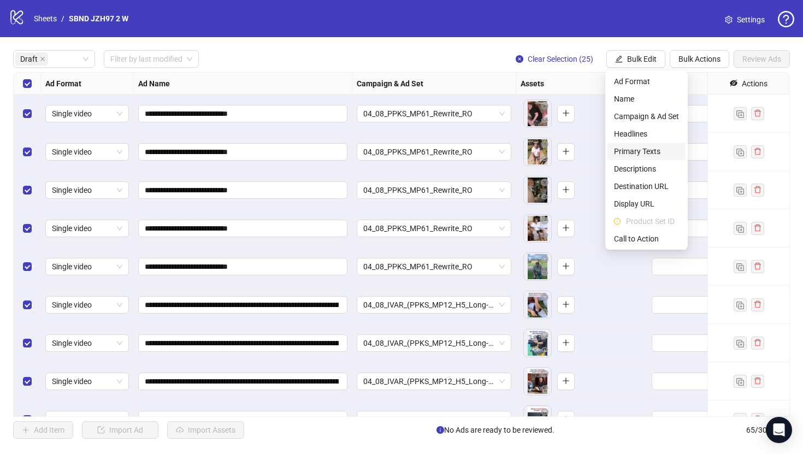
click at [646, 150] on span "Primary Texts" at bounding box center [646, 151] width 65 height 12
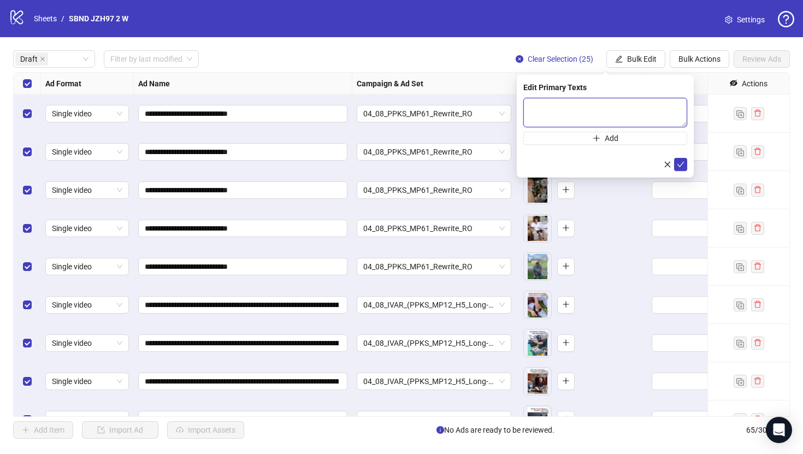
click at [604, 109] on textarea at bounding box center [605, 112] width 164 height 29
paste textarea "**********"
type textarea "**********"
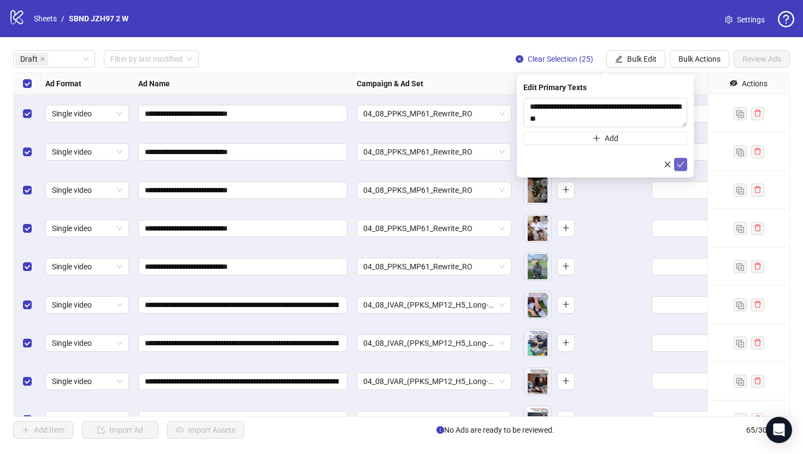
click at [682, 166] on icon "check" at bounding box center [681, 165] width 8 height 8
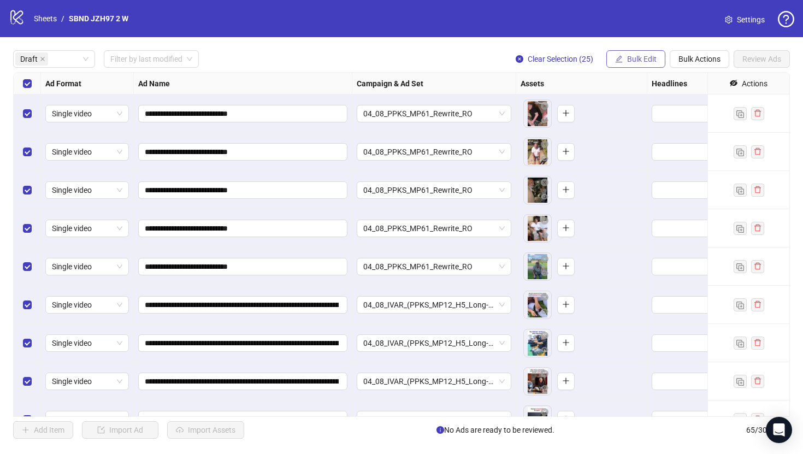
click at [636, 60] on span "Bulk Edit" at bounding box center [641, 59] width 29 height 9
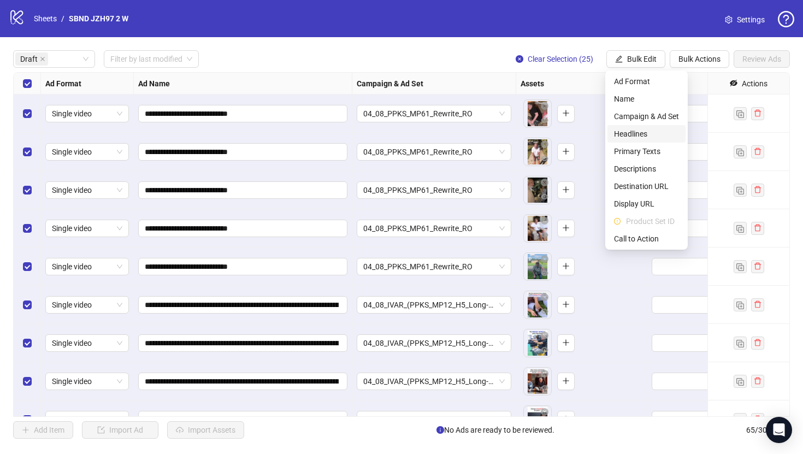
click at [645, 135] on span "Headlines" at bounding box center [646, 134] width 65 height 12
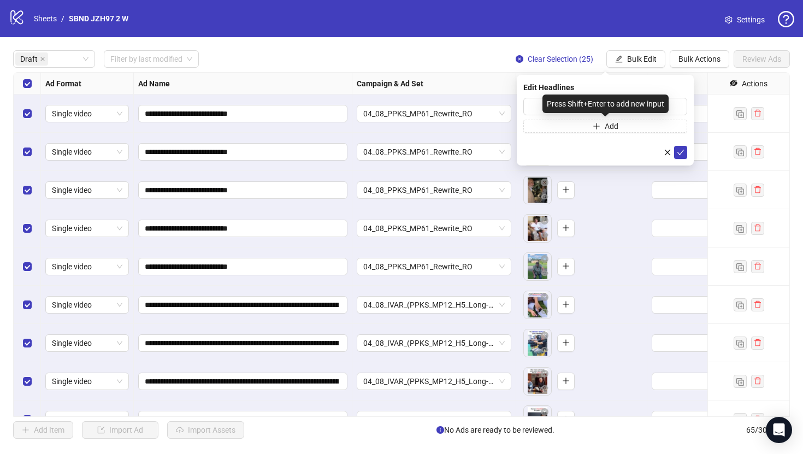
click at [620, 105] on div "Press Shift+Enter to add new input" at bounding box center [605, 103] width 126 height 19
click at [665, 104] on div "Press Shift+Enter to add new input" at bounding box center [605, 103] width 126 height 19
click at [681, 104] on input "text" at bounding box center [605, 106] width 164 height 17
paste input "**********"
type input "**********"
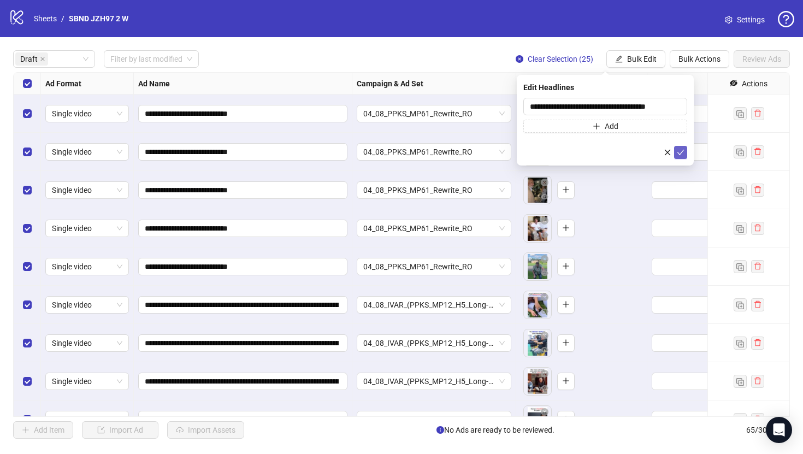
click at [684, 155] on icon "check" at bounding box center [681, 153] width 8 height 8
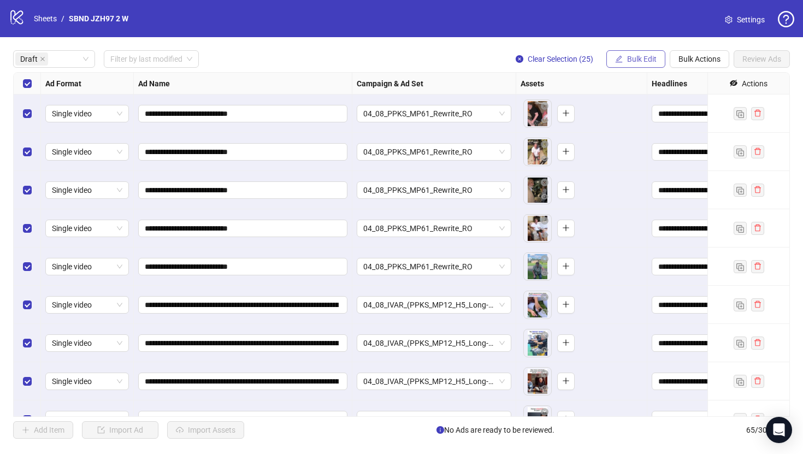
click at [647, 60] on span "Bulk Edit" at bounding box center [641, 59] width 29 height 9
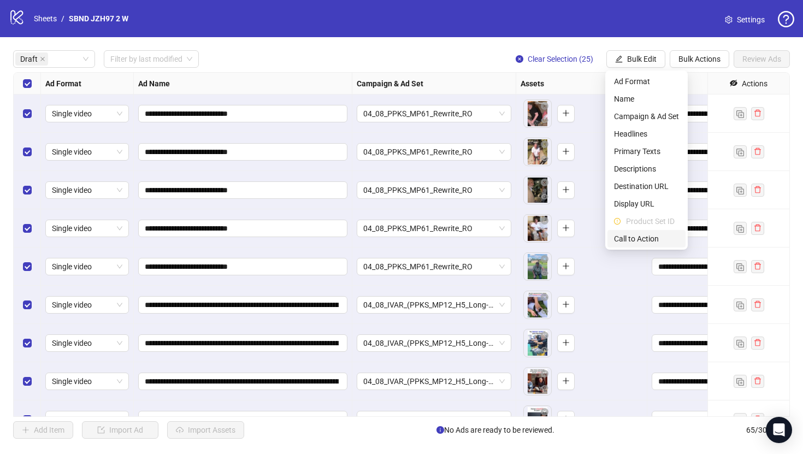
click at [637, 235] on span "Call to Action" at bounding box center [646, 239] width 65 height 12
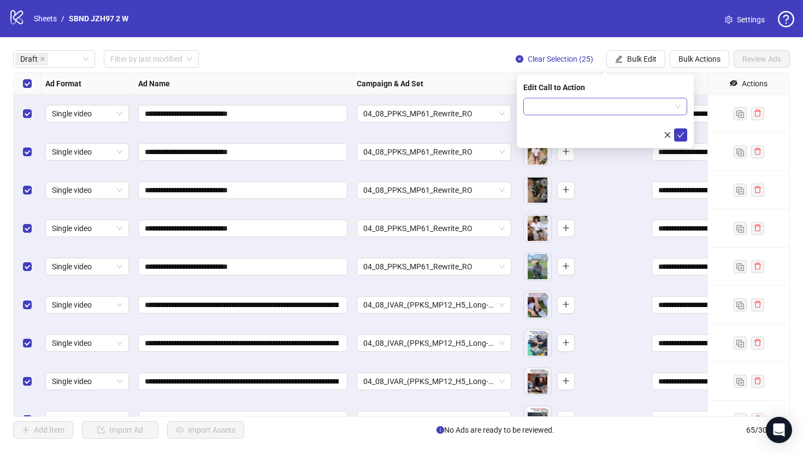
click at [592, 114] on form at bounding box center [605, 120] width 164 height 44
click at [592, 104] on input "search" at bounding box center [600, 106] width 141 height 16
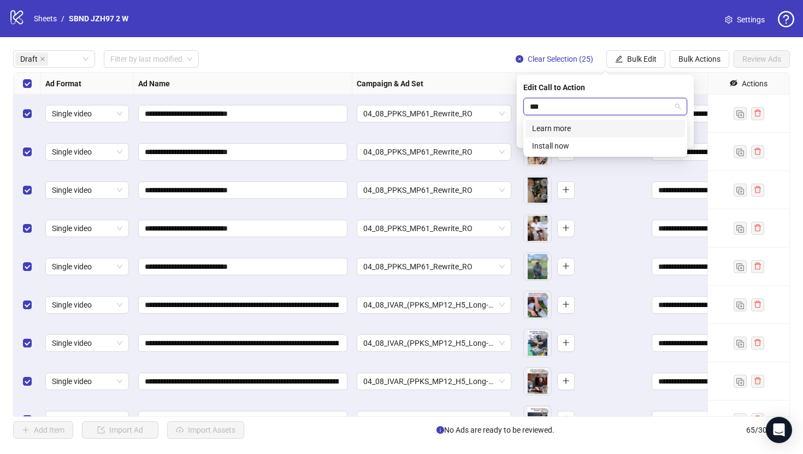
type input "****"
click at [594, 121] on div "Learn more" at bounding box center [604, 128] width 159 height 17
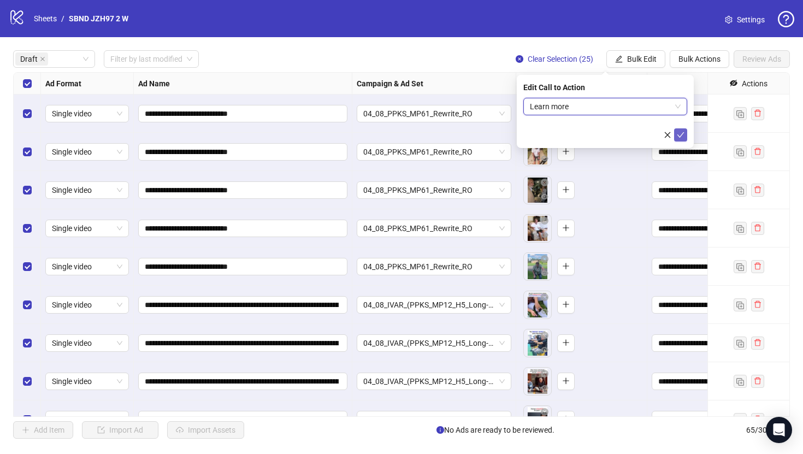
click at [681, 132] on icon "check" at bounding box center [681, 135] width 8 height 8
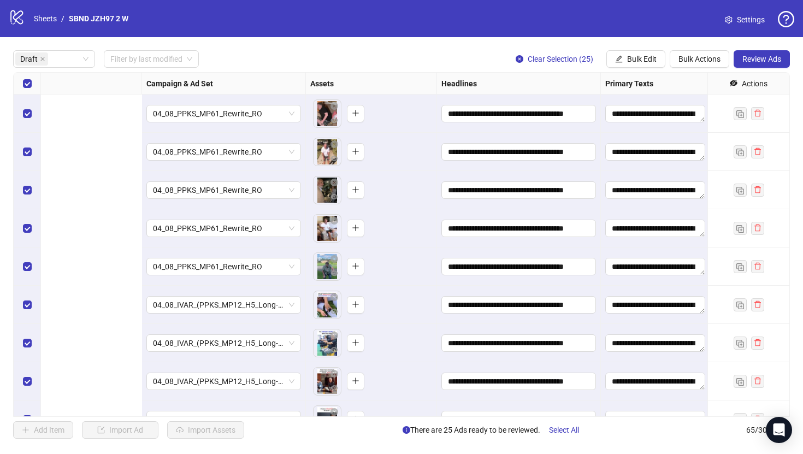
scroll to position [0, 0]
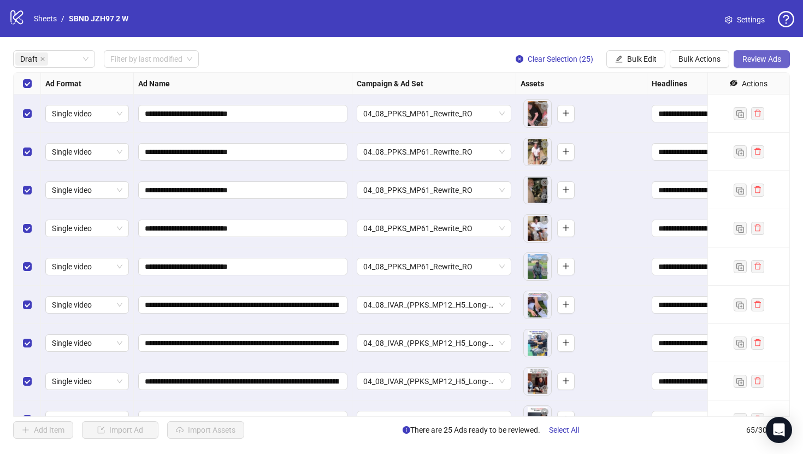
click at [753, 64] on button "Review Ads" at bounding box center [762, 58] width 56 height 17
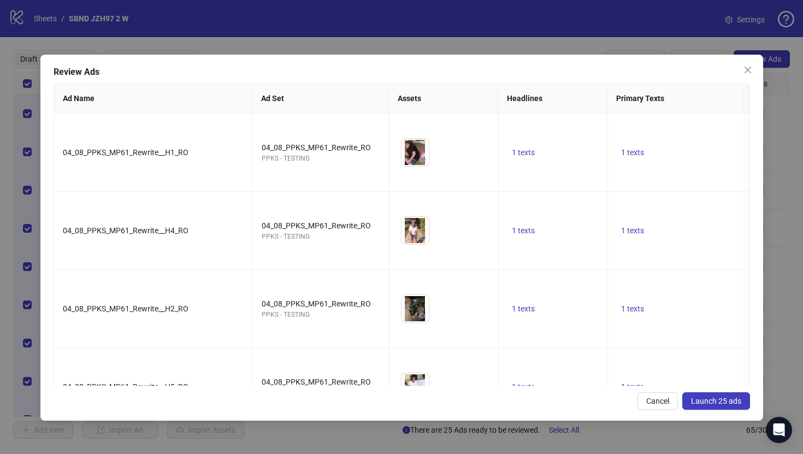
click at [698, 397] on span "Launch 25 ads" at bounding box center [716, 401] width 50 height 9
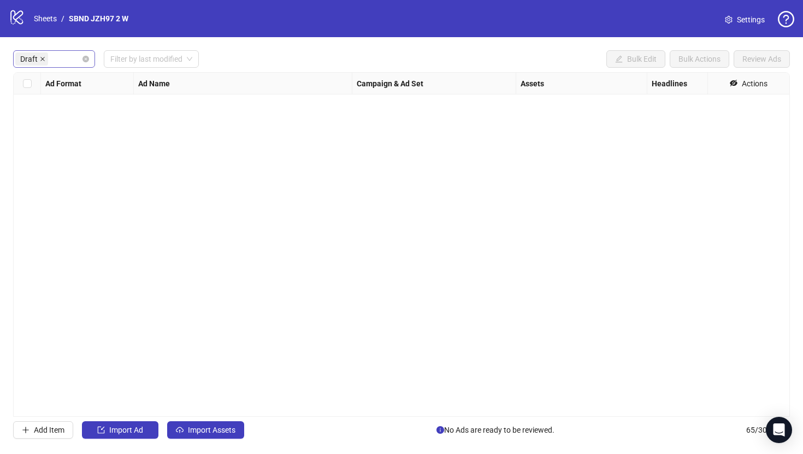
click at [40, 57] on icon "close" at bounding box center [42, 58] width 5 height 5
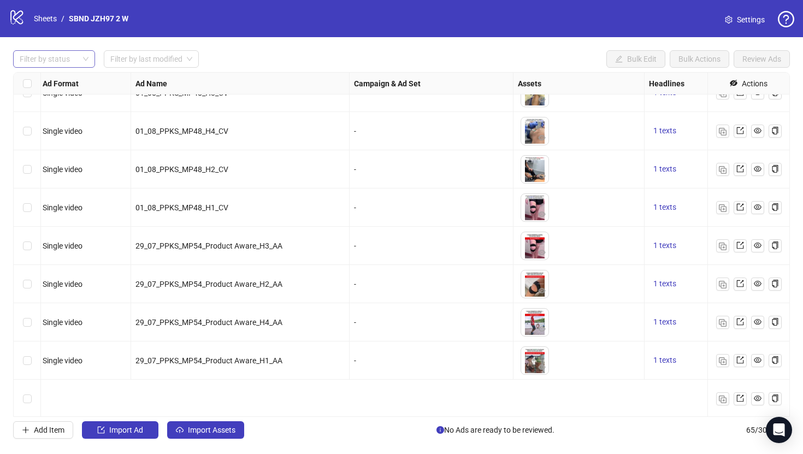
scroll to position [2163, 3]
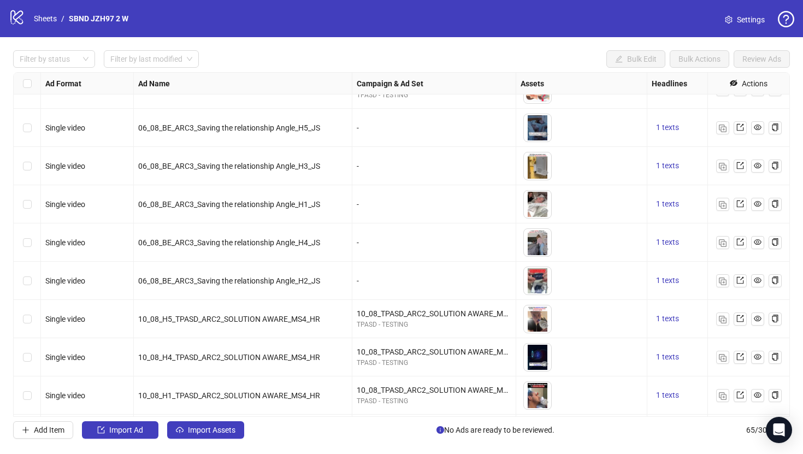
scroll to position [1095, 0]
